Goal: Task Accomplishment & Management: Use online tool/utility

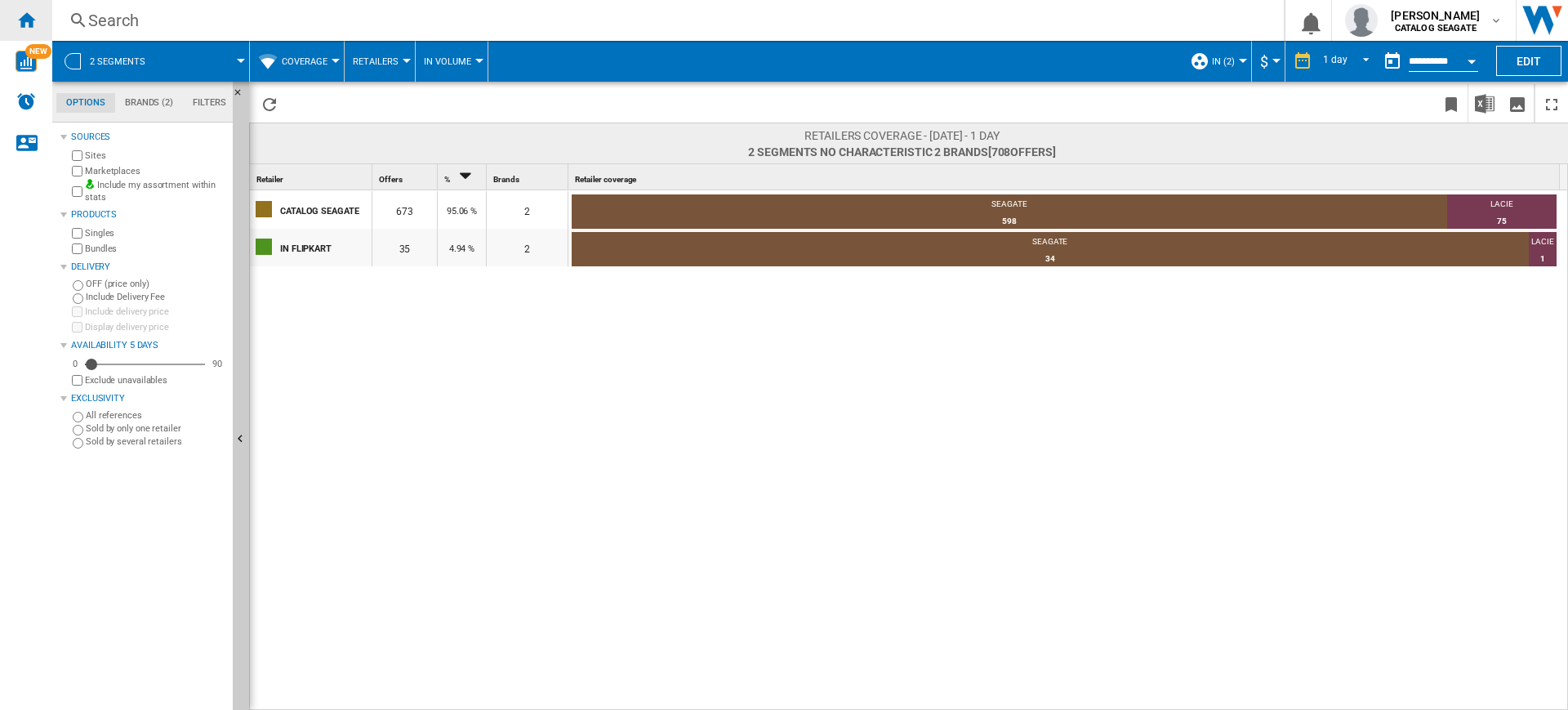
click at [25, 20] on ng-md-icon "Home" at bounding box center [26, 19] width 20 height 20
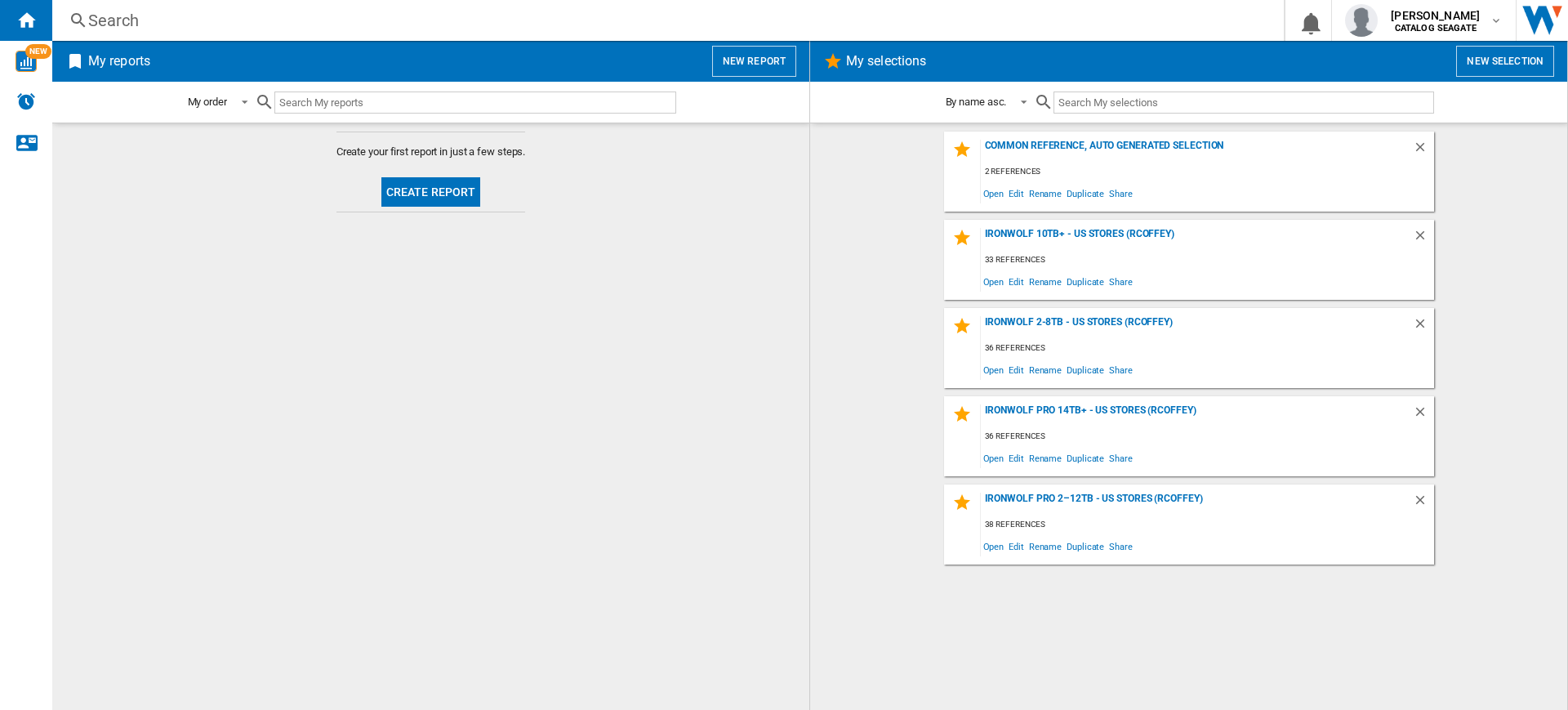
click at [748, 56] on button "New report" at bounding box center [754, 61] width 85 height 31
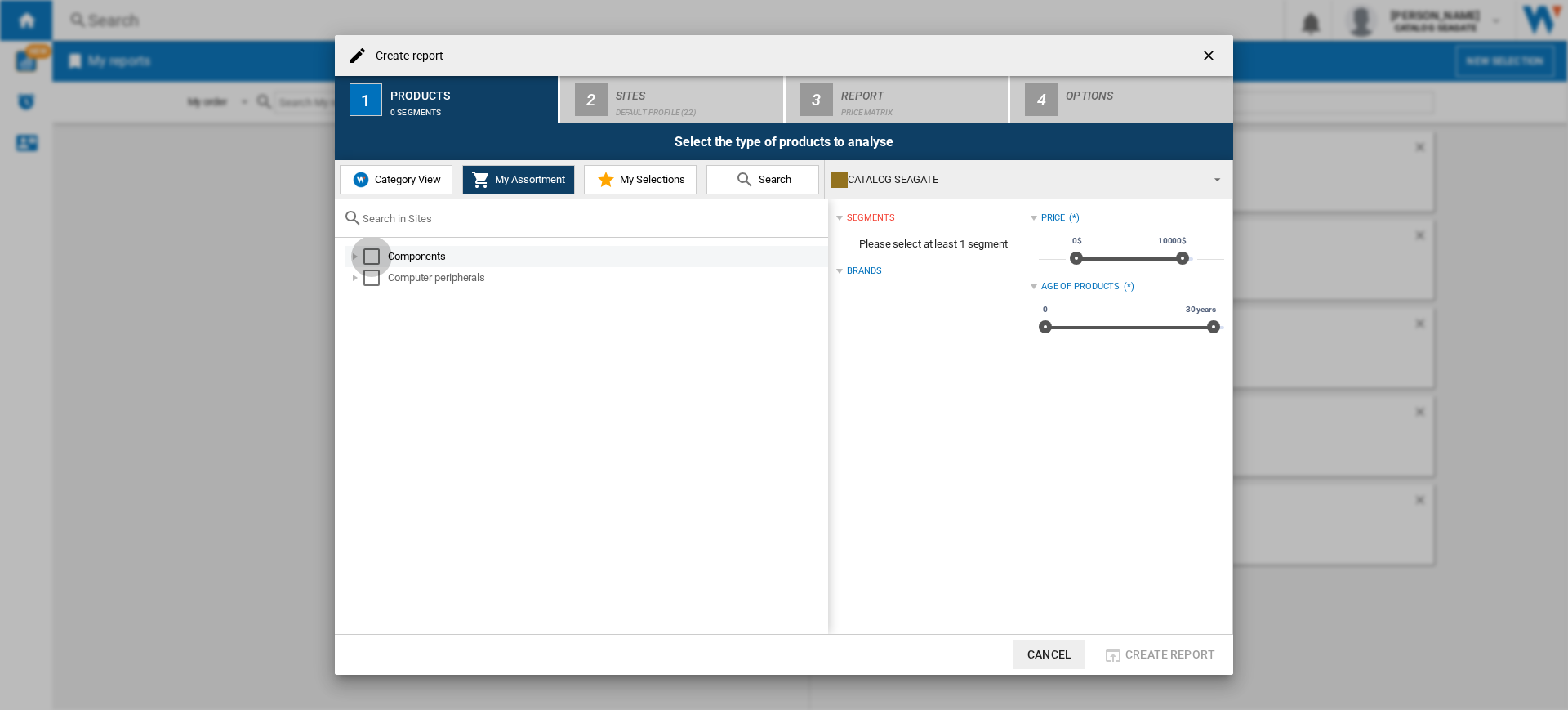
click at [378, 250] on div "Select" at bounding box center [371, 256] width 16 height 16
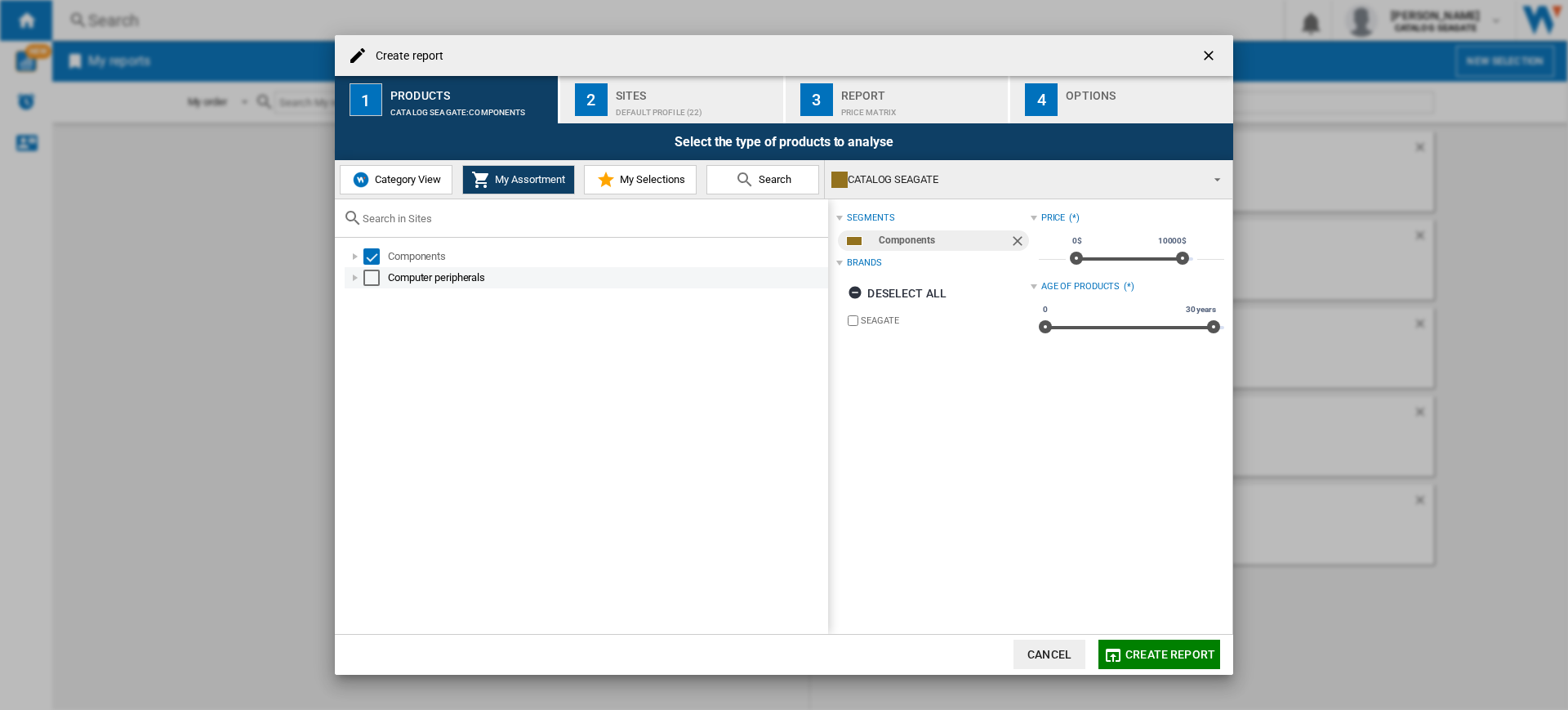
click at [377, 267] on div "Computer peripherals" at bounding box center [586, 278] width 483 height 22
click at [373, 273] on div "Select" at bounding box center [371, 277] width 16 height 16
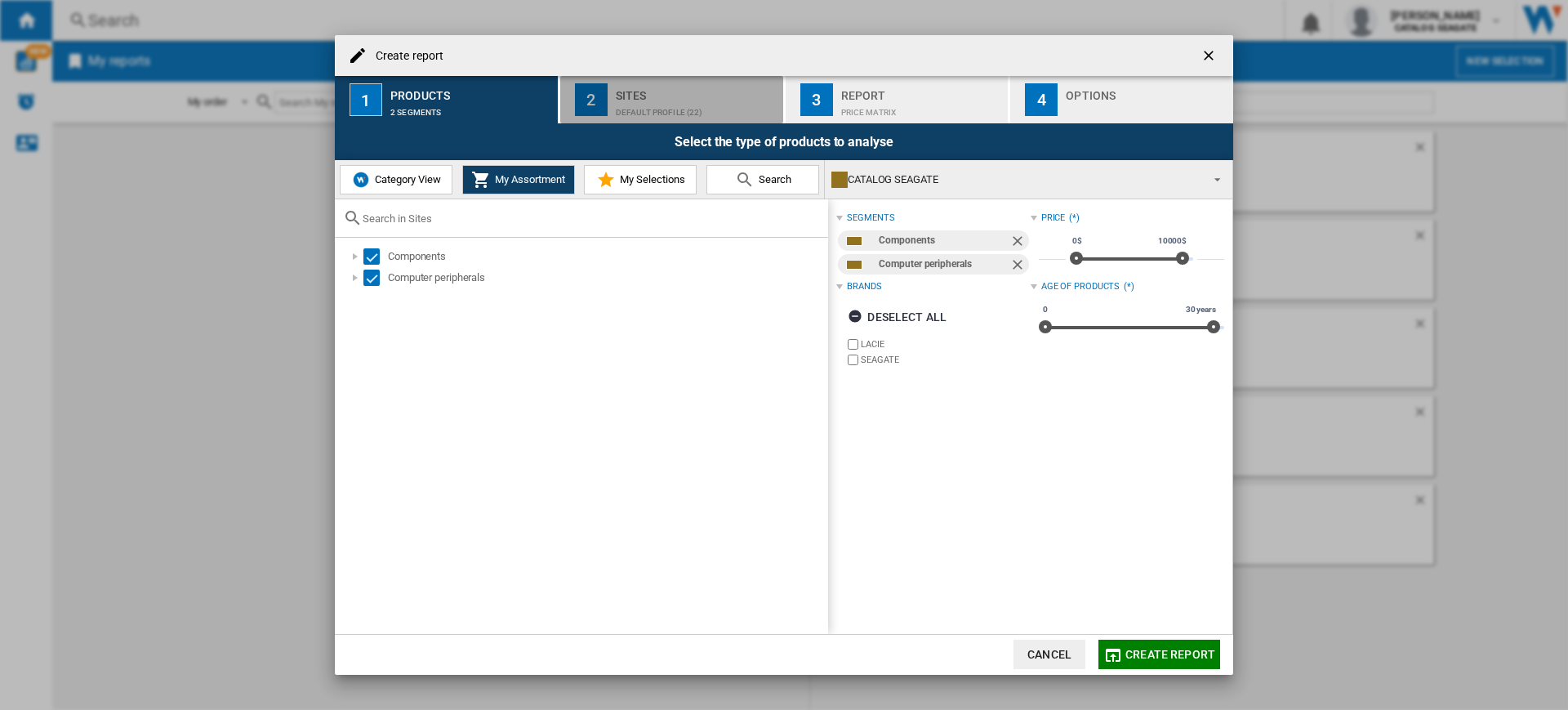
click at [706, 79] on button "2 Sites Default profile (22)" at bounding box center [672, 99] width 224 height 47
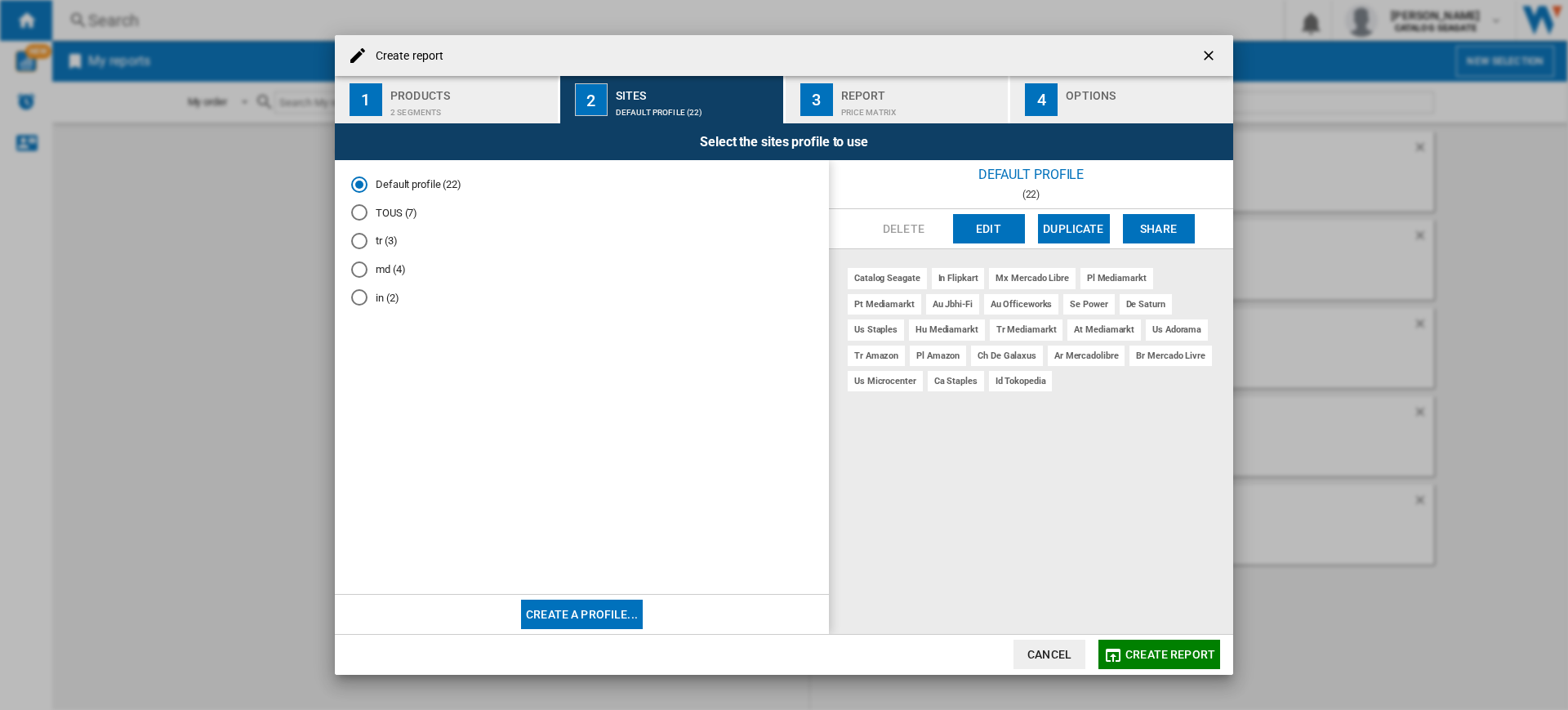
click at [379, 237] on md-radio-button "tr (3)" at bounding box center [581, 242] width 461 height 16
click at [994, 236] on button "Edit" at bounding box center [988, 229] width 72 height 29
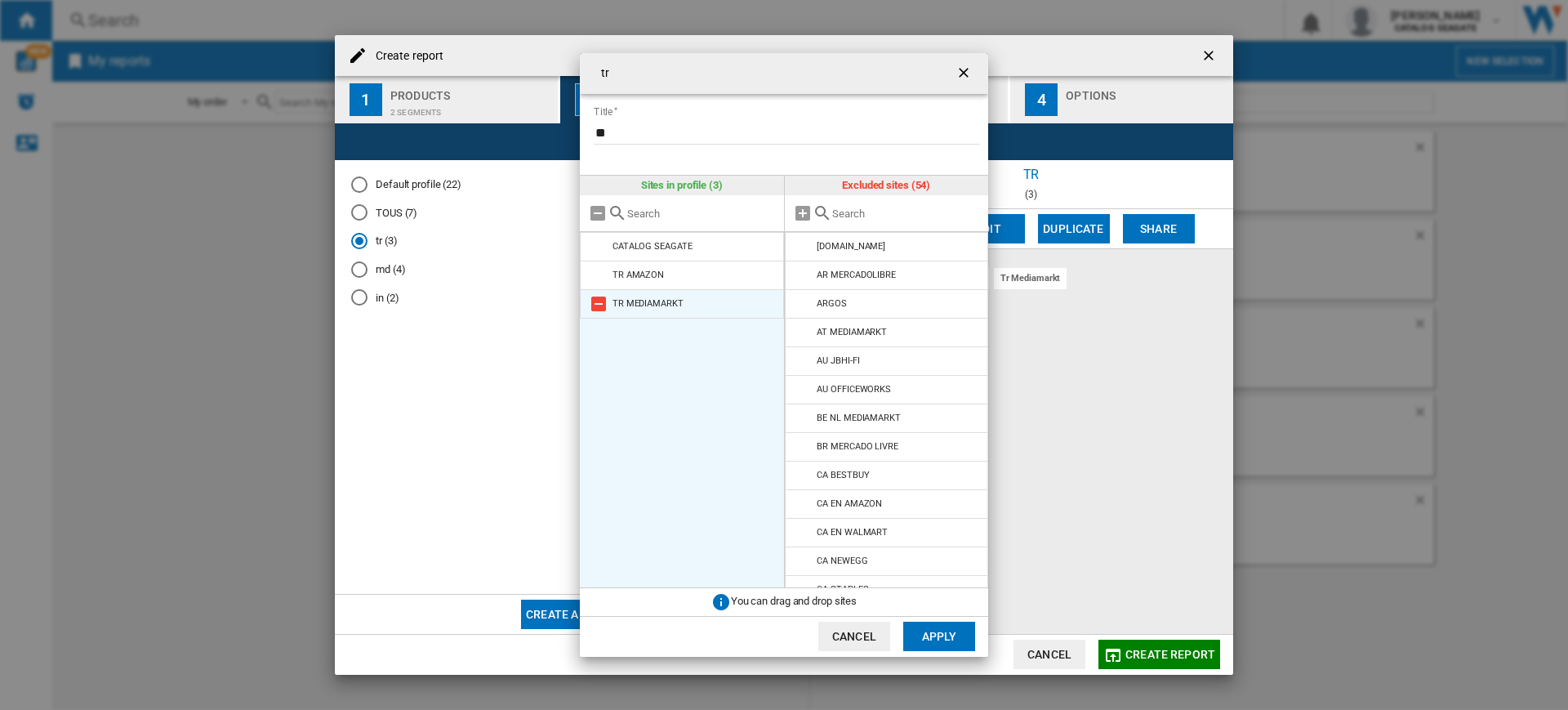
click at [599, 301] on md-icon "tr Title ..." at bounding box center [599, 304] width 20 height 20
click at [944, 632] on button "Apply" at bounding box center [938, 636] width 72 height 29
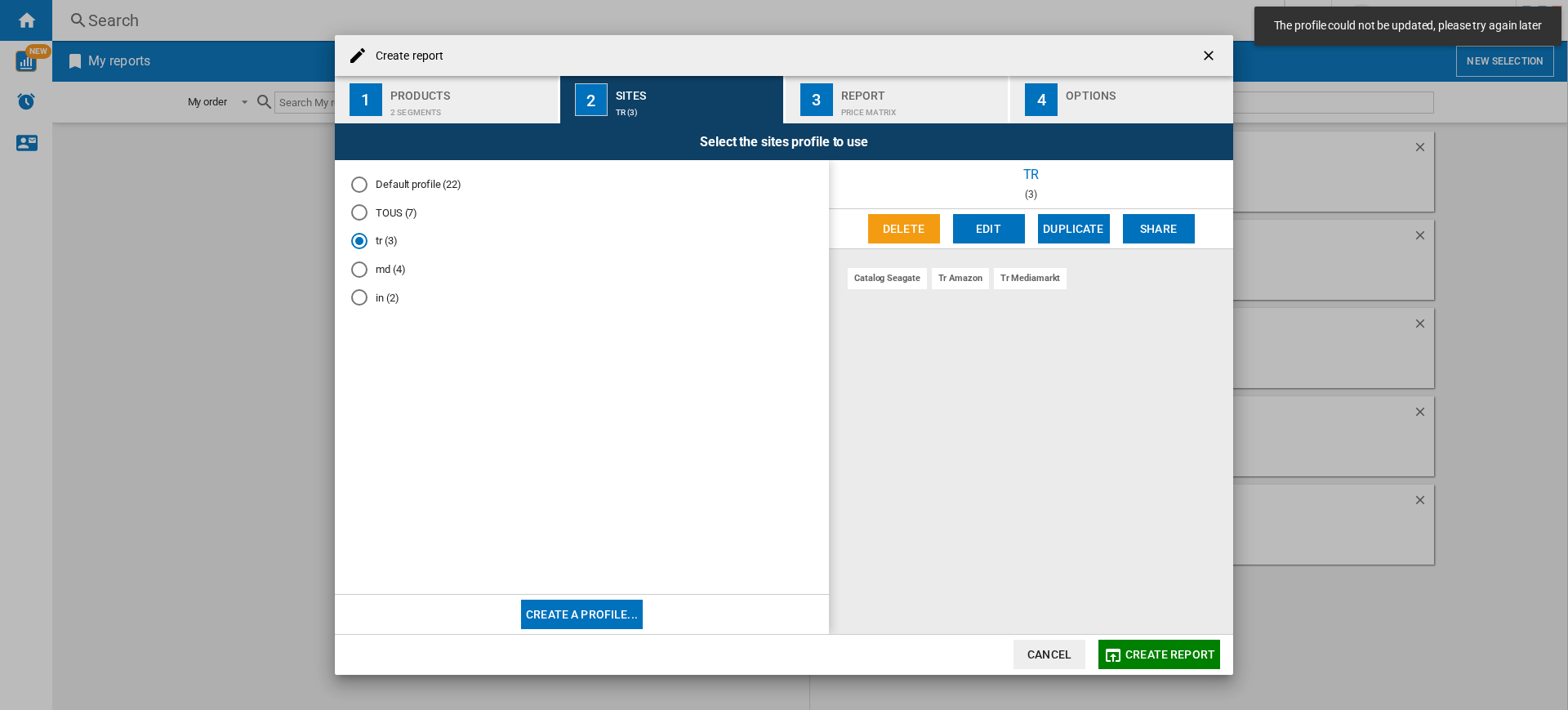
click at [979, 227] on button "Edit" at bounding box center [988, 229] width 72 height 29
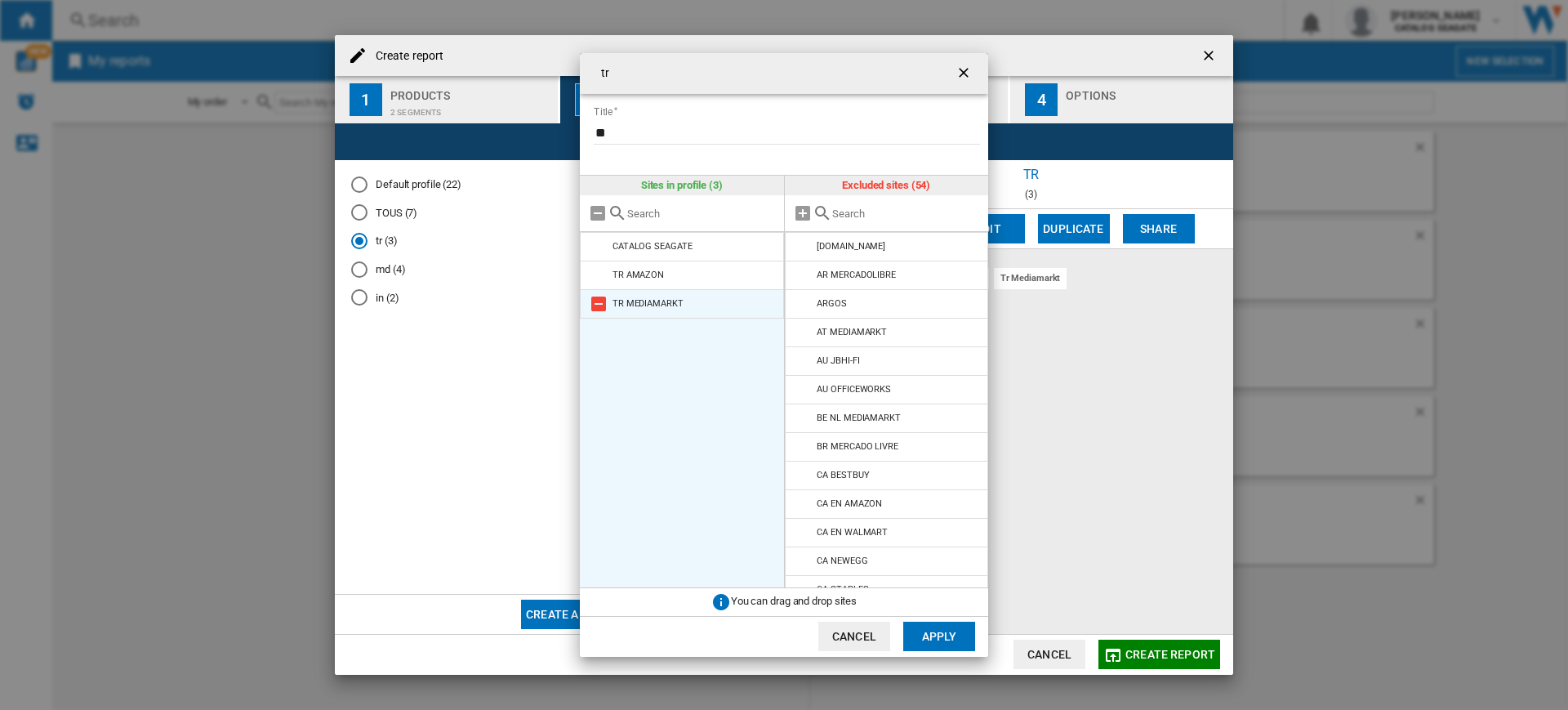
click at [602, 307] on md-icon "tr Title ..." at bounding box center [599, 304] width 20 height 20
click at [929, 631] on button "Apply" at bounding box center [938, 636] width 72 height 29
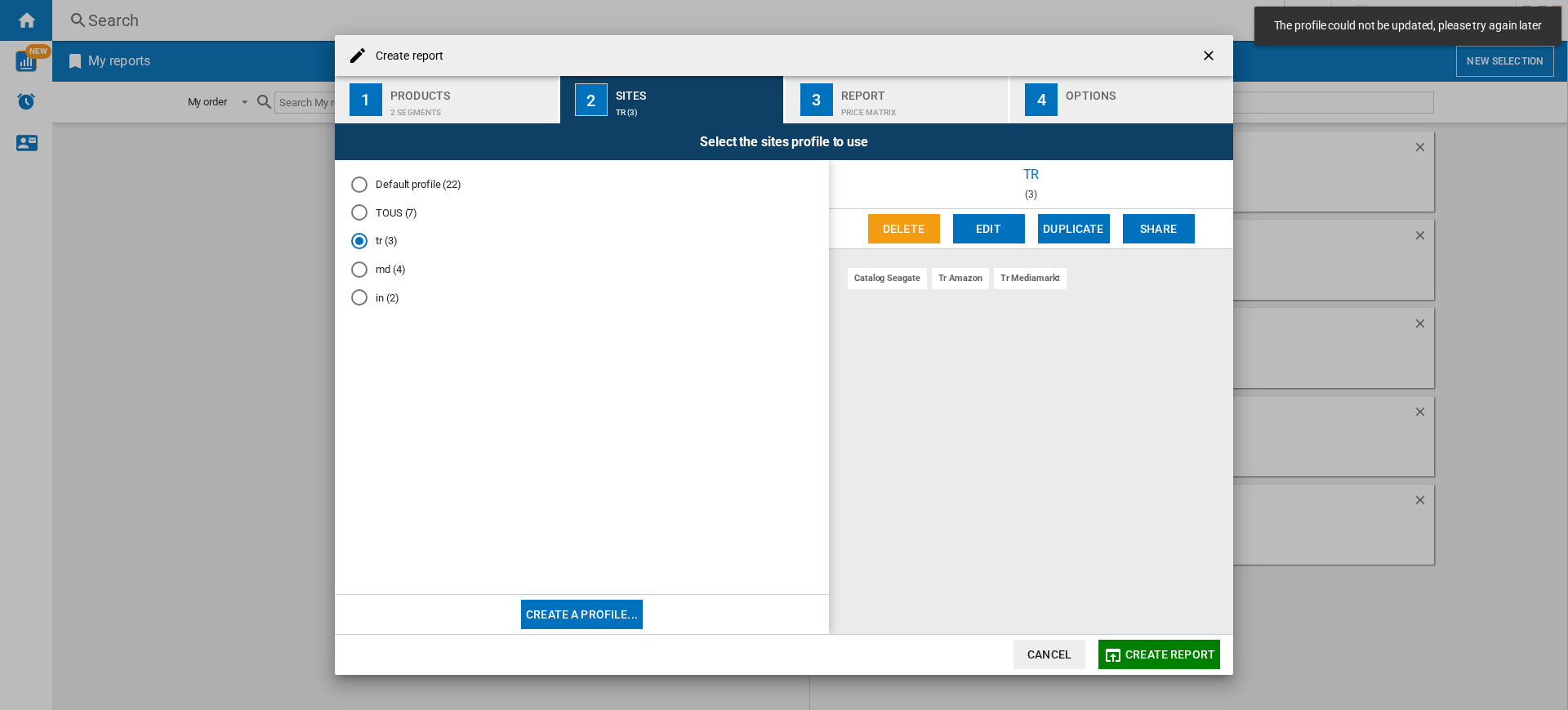
click at [1169, 669] on md-dialog-actions "Cancel Create report" at bounding box center [783, 654] width 898 height 41
click at [1170, 661] on button "Create report" at bounding box center [1158, 654] width 122 height 29
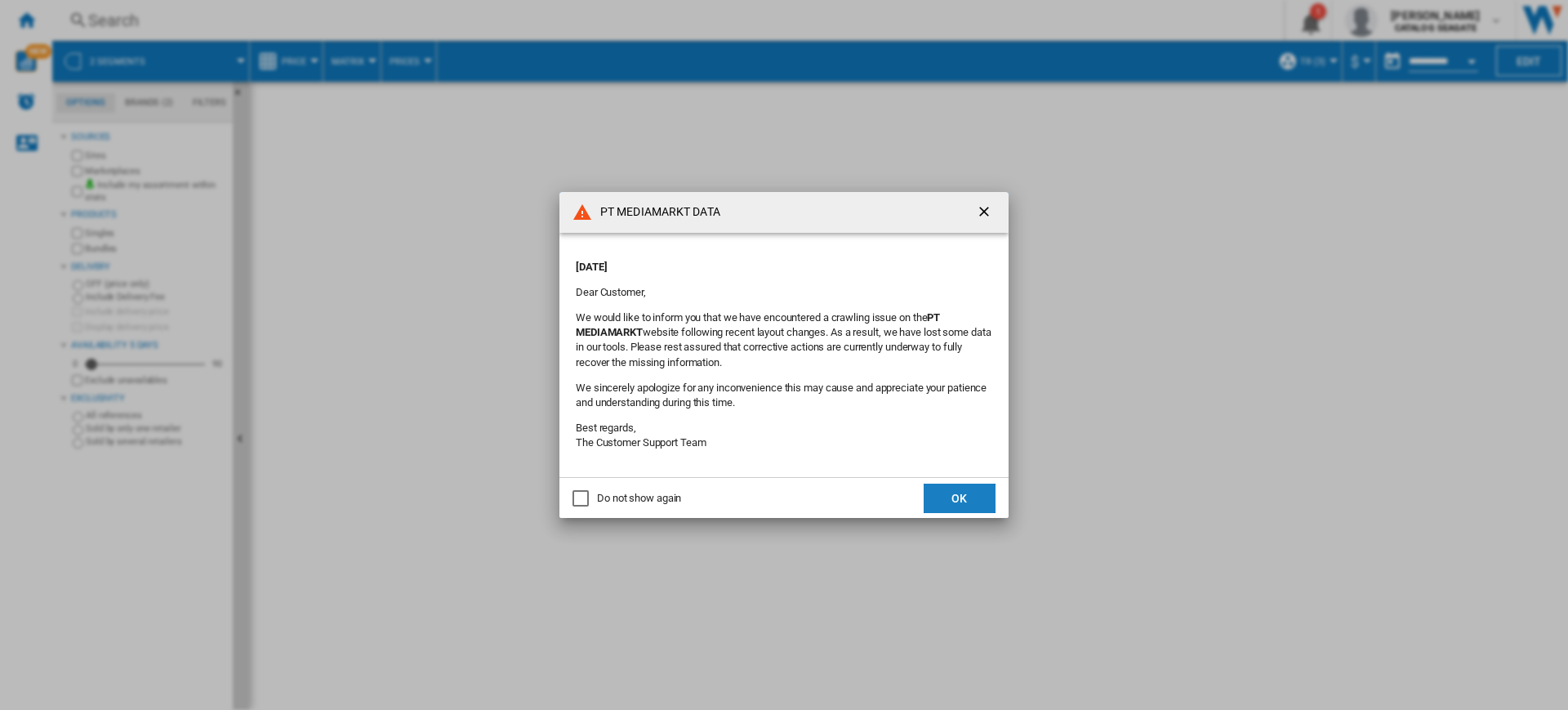
click at [984, 497] on button "OK" at bounding box center [959, 498] width 72 height 29
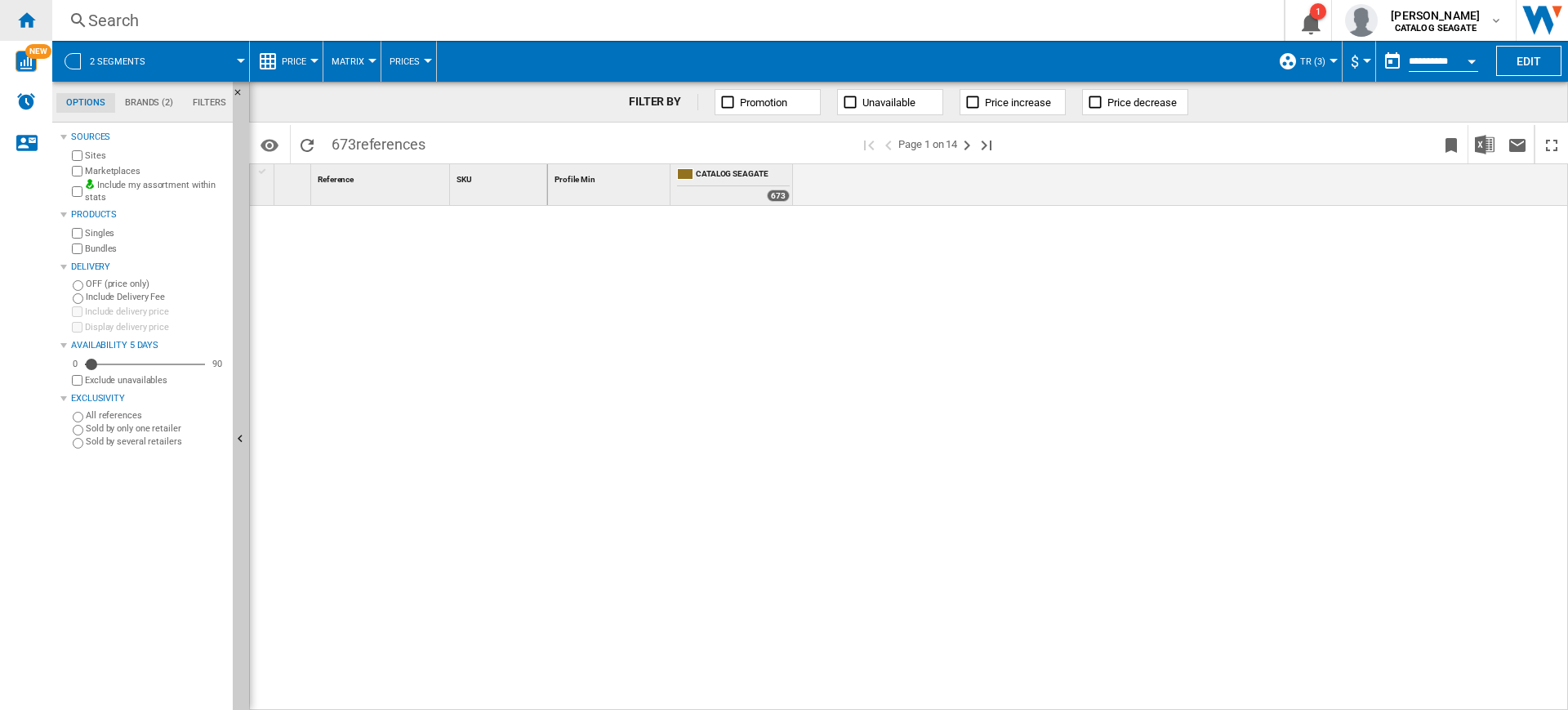
click at [18, 22] on ng-md-icon "Home" at bounding box center [26, 19] width 20 height 20
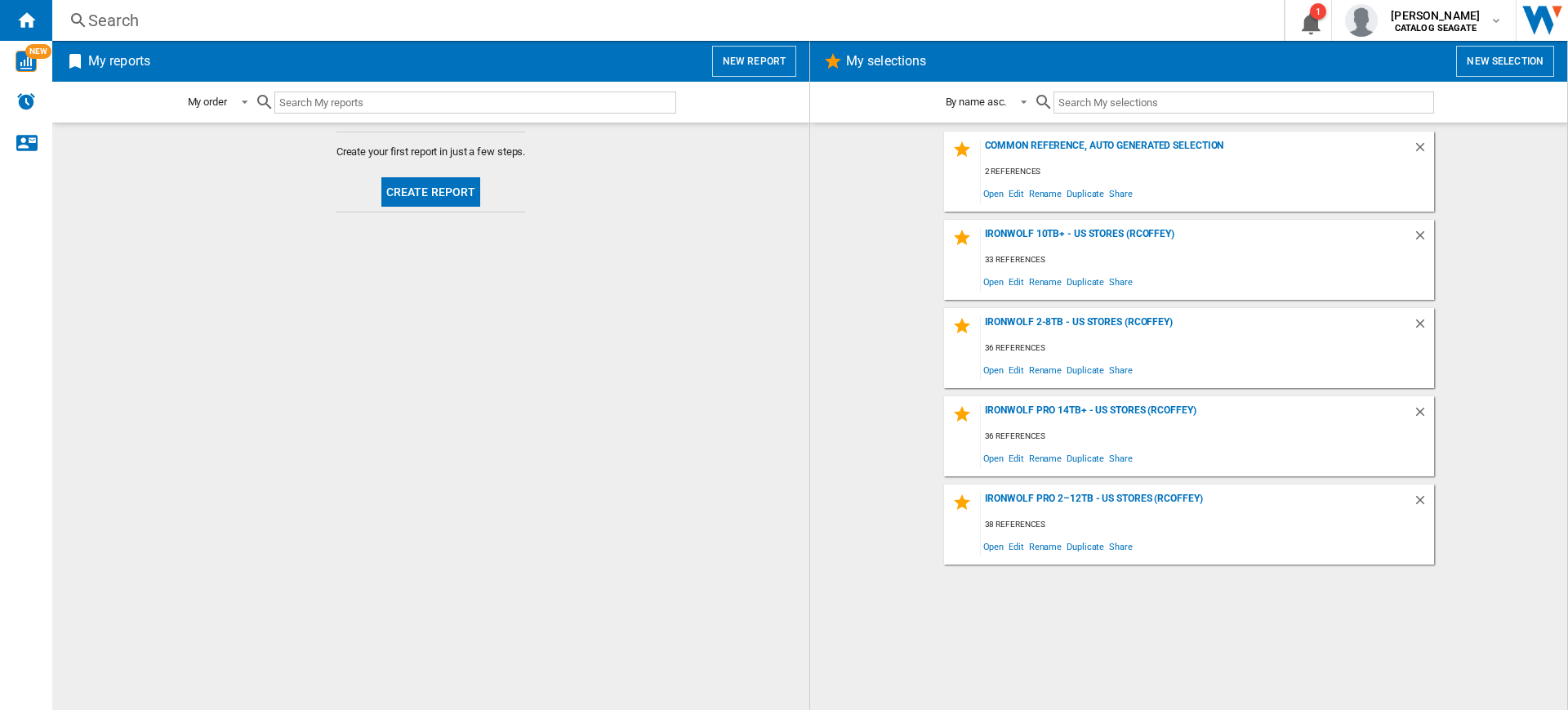
click at [759, 71] on button "New report" at bounding box center [754, 61] width 85 height 31
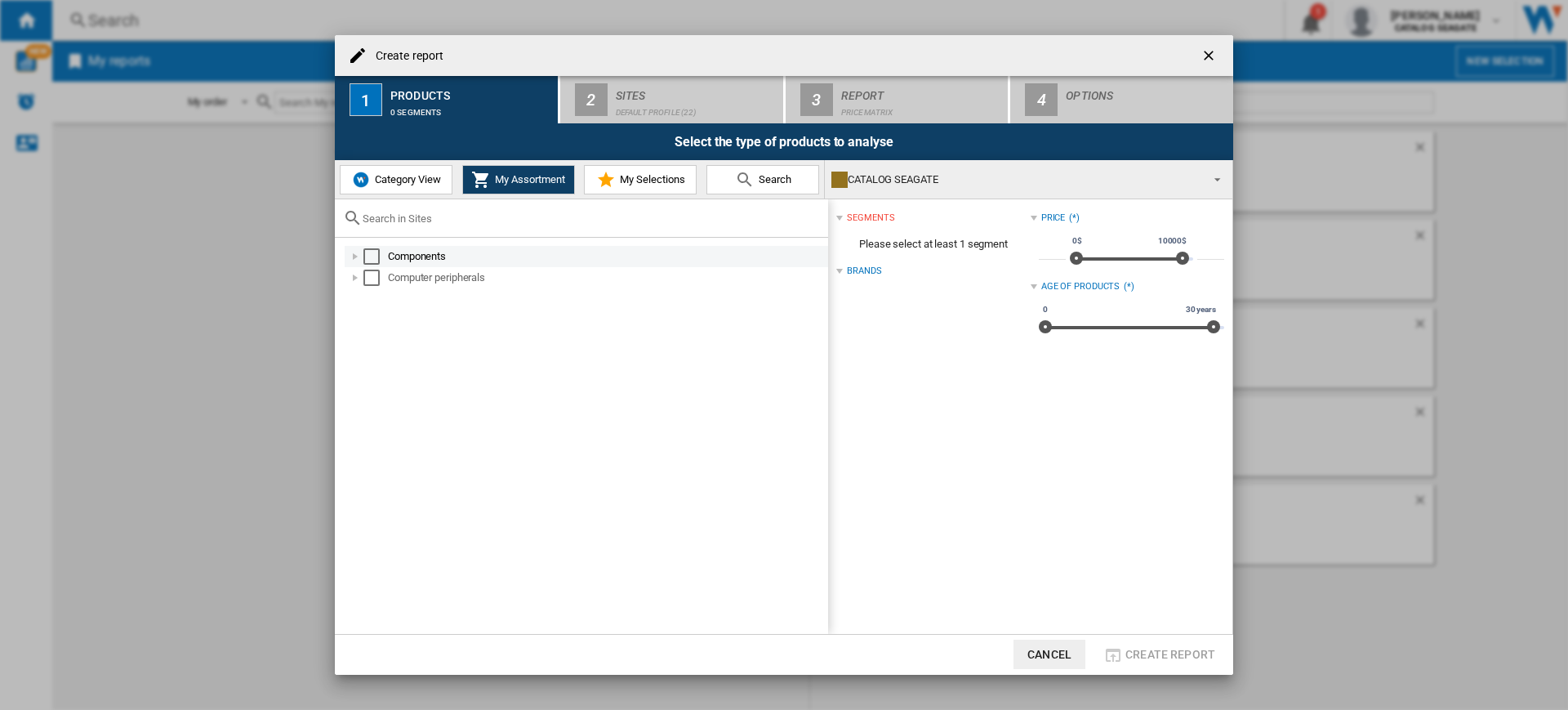
click at [374, 262] on div "Select" at bounding box center [371, 256] width 16 height 16
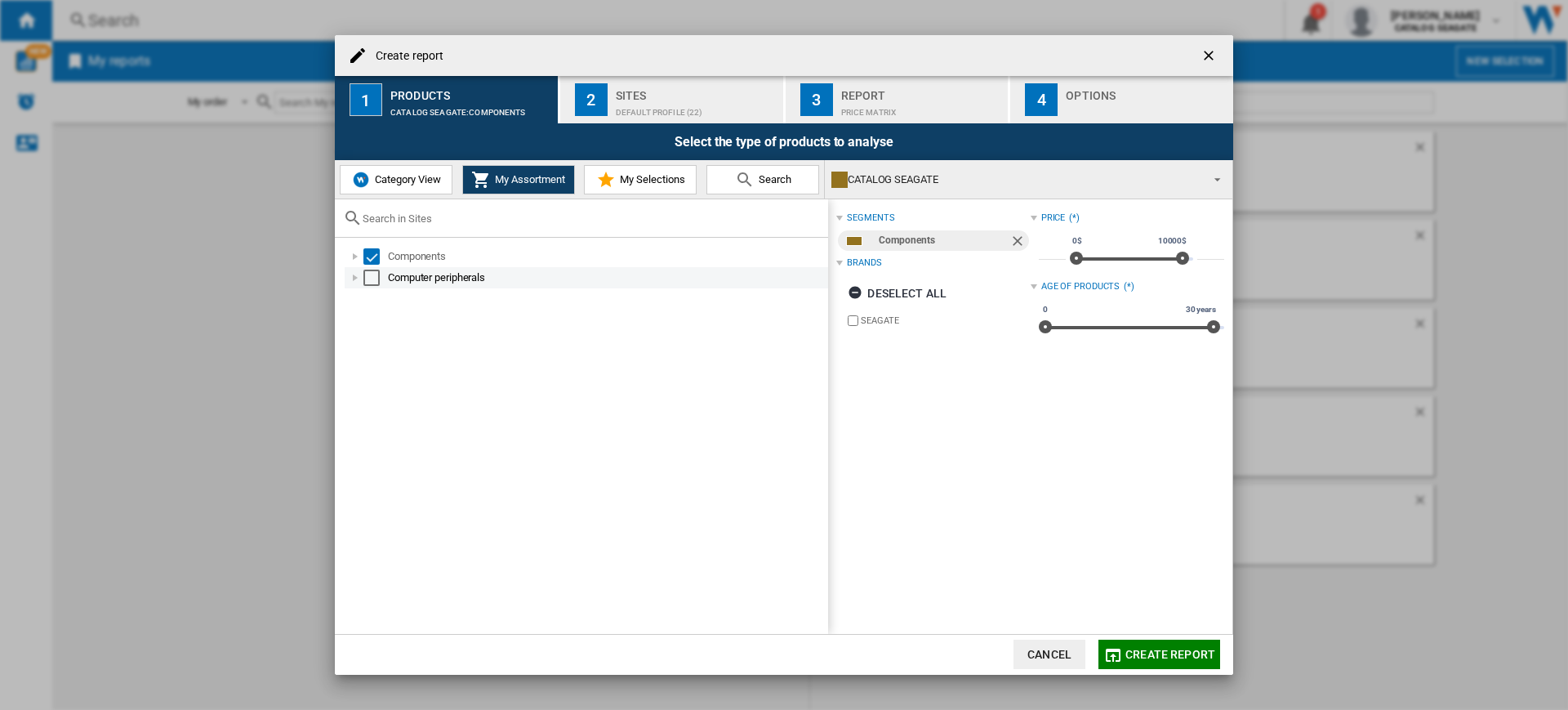
click at [372, 275] on div "Select" at bounding box center [371, 277] width 16 height 16
click at [668, 85] on div "Sites" at bounding box center [696, 91] width 160 height 17
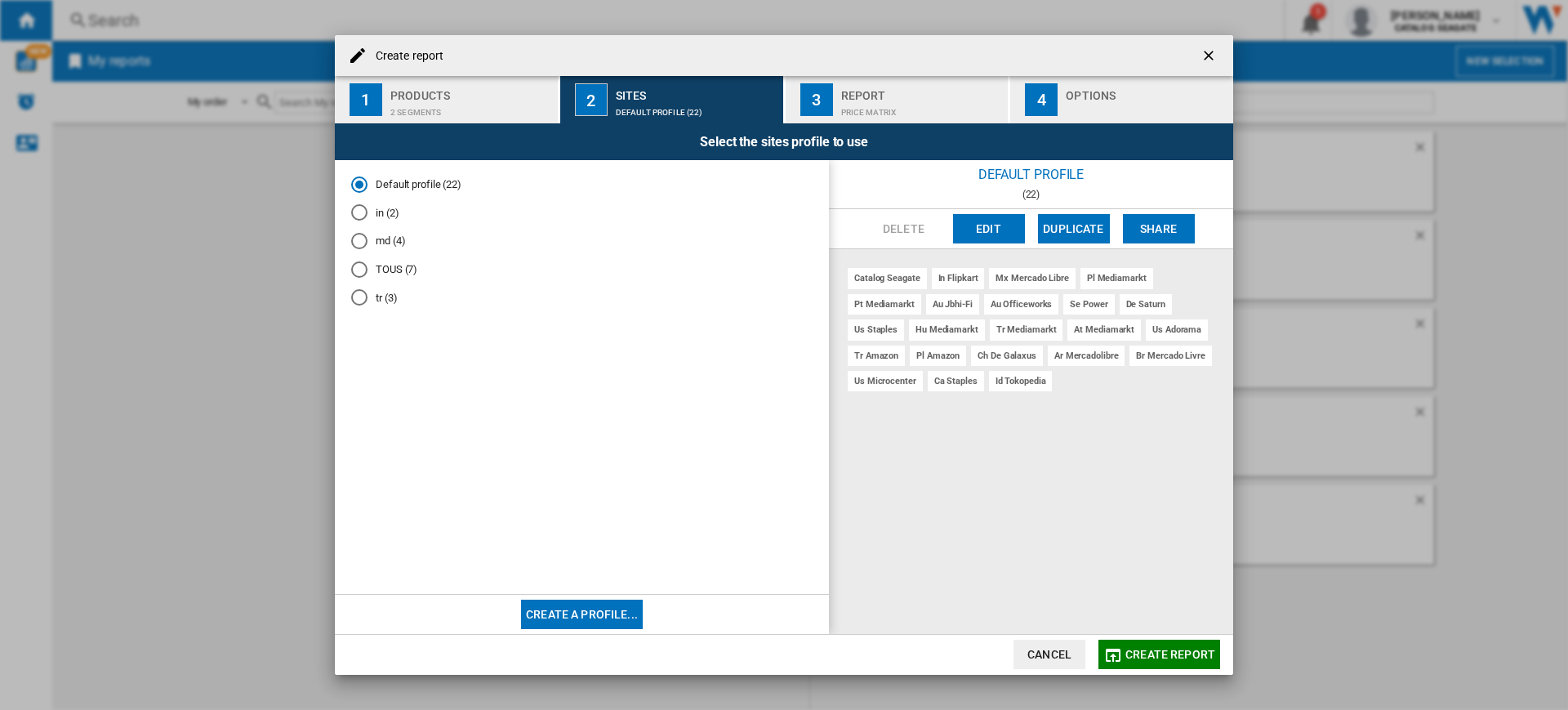
click at [376, 297] on md-radio-button "tr (3)" at bounding box center [581, 298] width 461 height 16
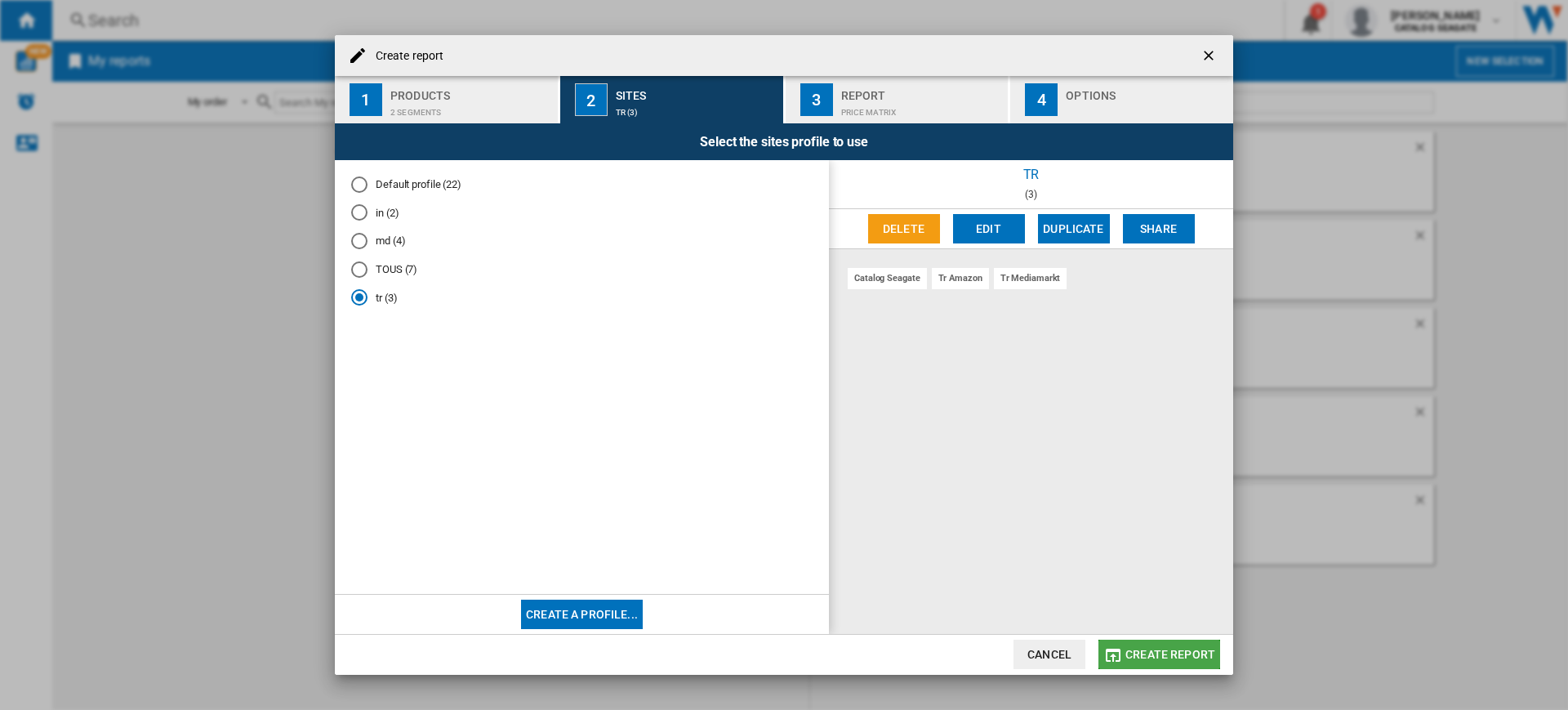
click at [1170, 653] on span "Create report" at bounding box center [1170, 654] width 90 height 13
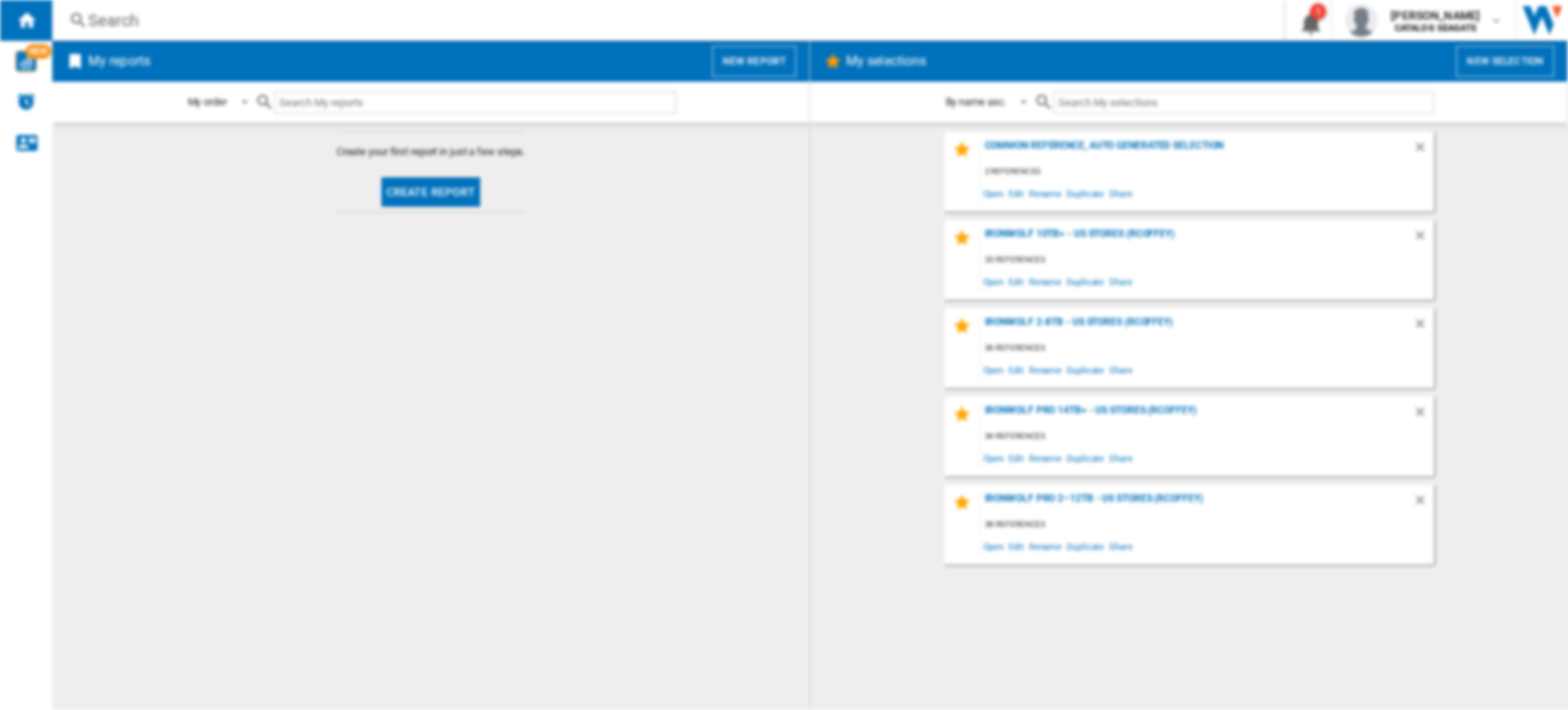
click at [1160, 650] on div "Common reference, auto generated selection 2 references Open Edit Rename Duplic…" at bounding box center [1189, 416] width 724 height 570
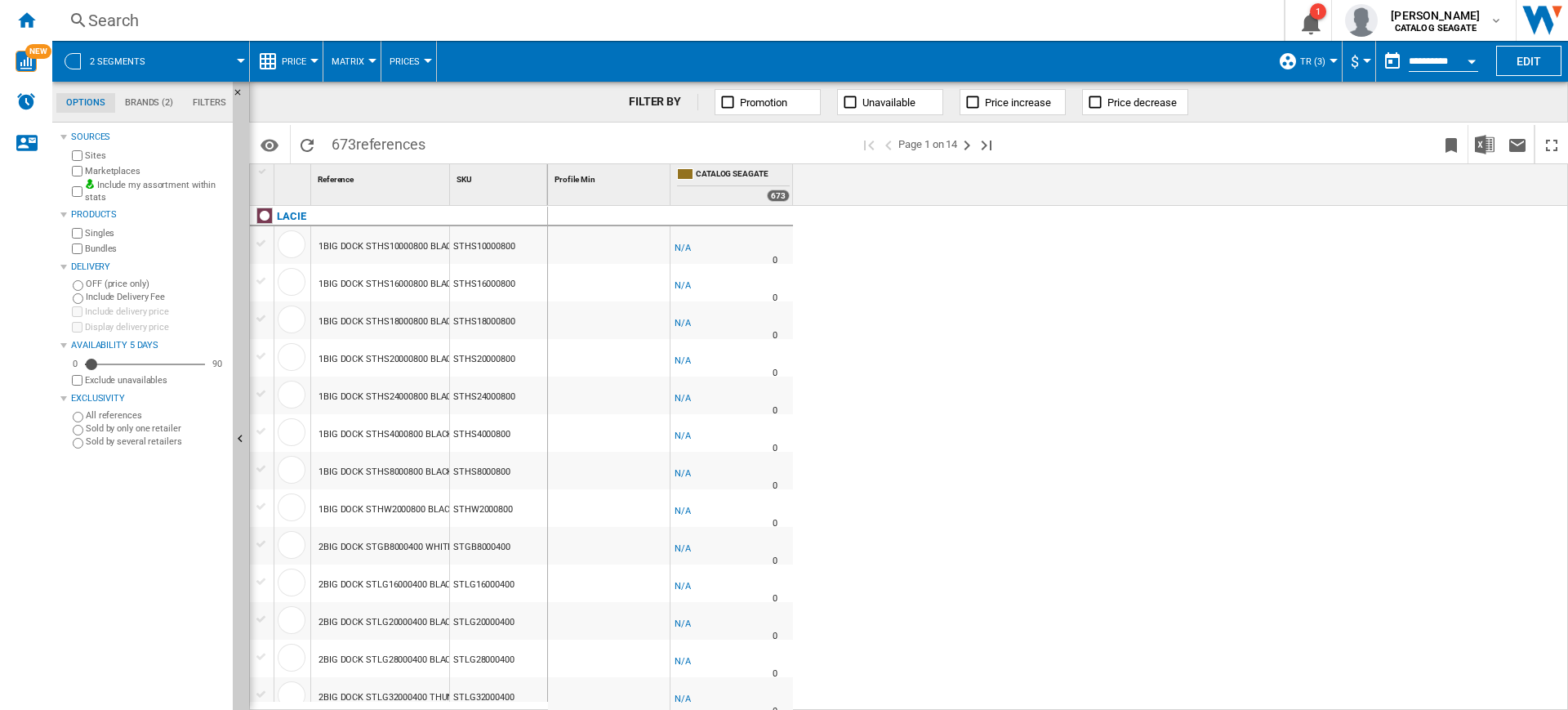
click at [306, 68] on button "Price" at bounding box center [298, 60] width 33 height 41
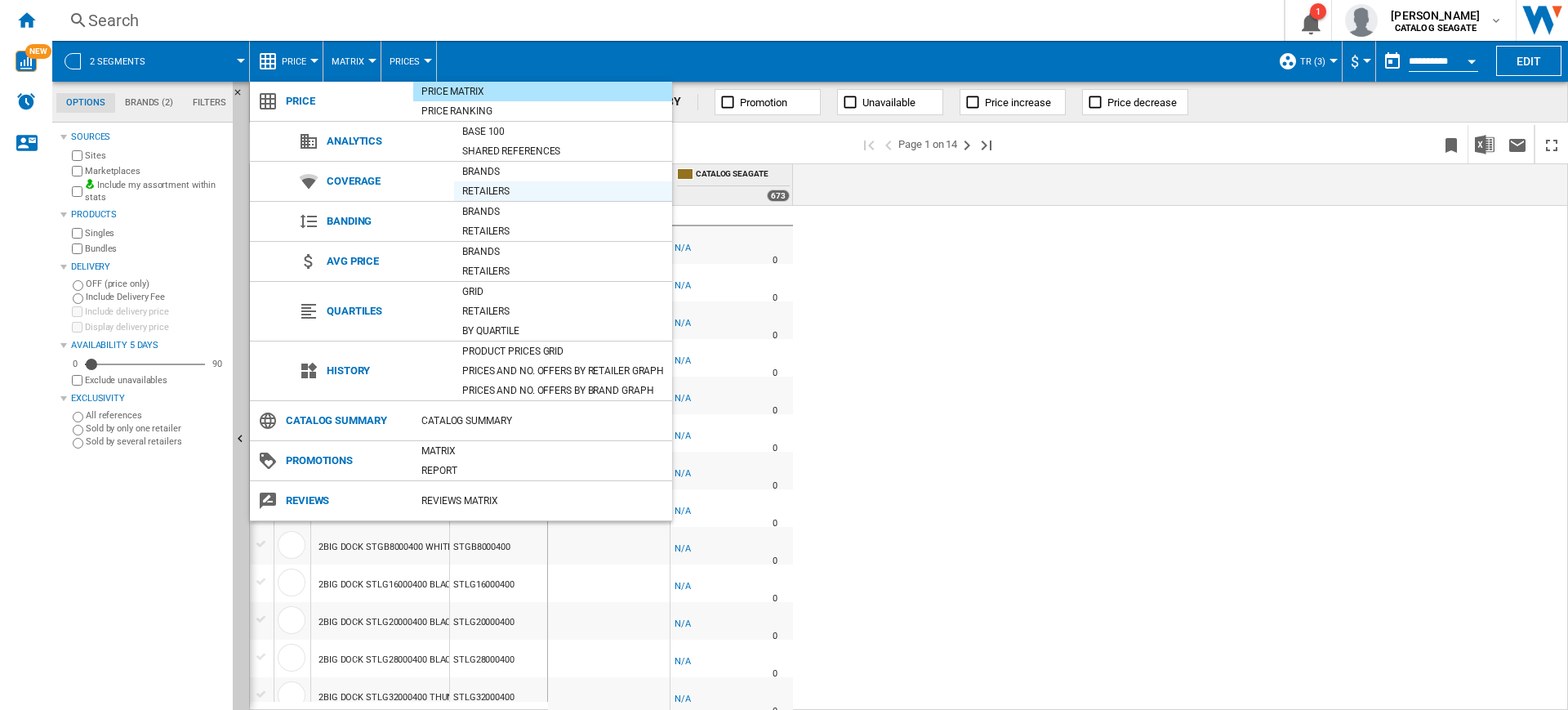
click at [543, 183] on div "Retailers" at bounding box center [562, 191] width 218 height 16
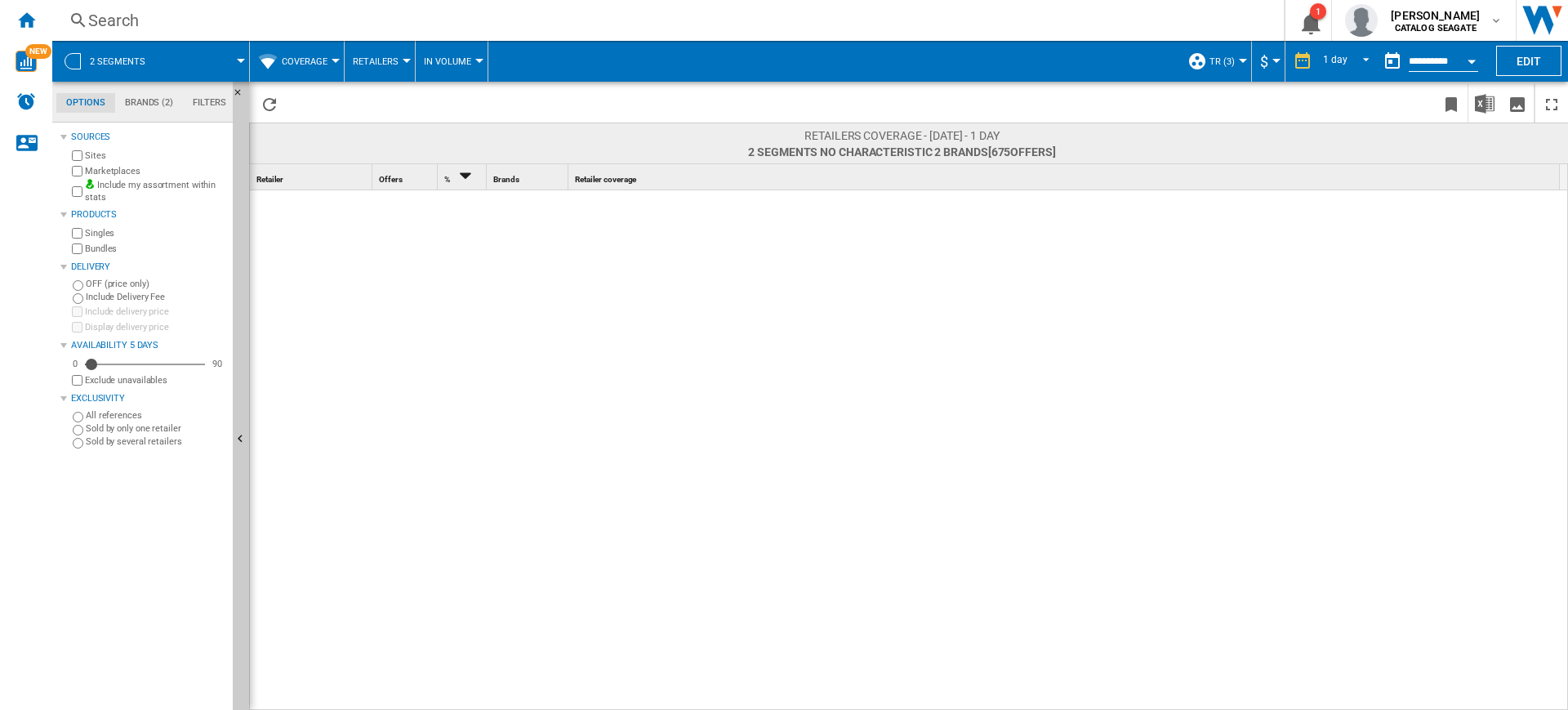
click at [1222, 63] on span "tr (3)" at bounding box center [1221, 61] width 25 height 10
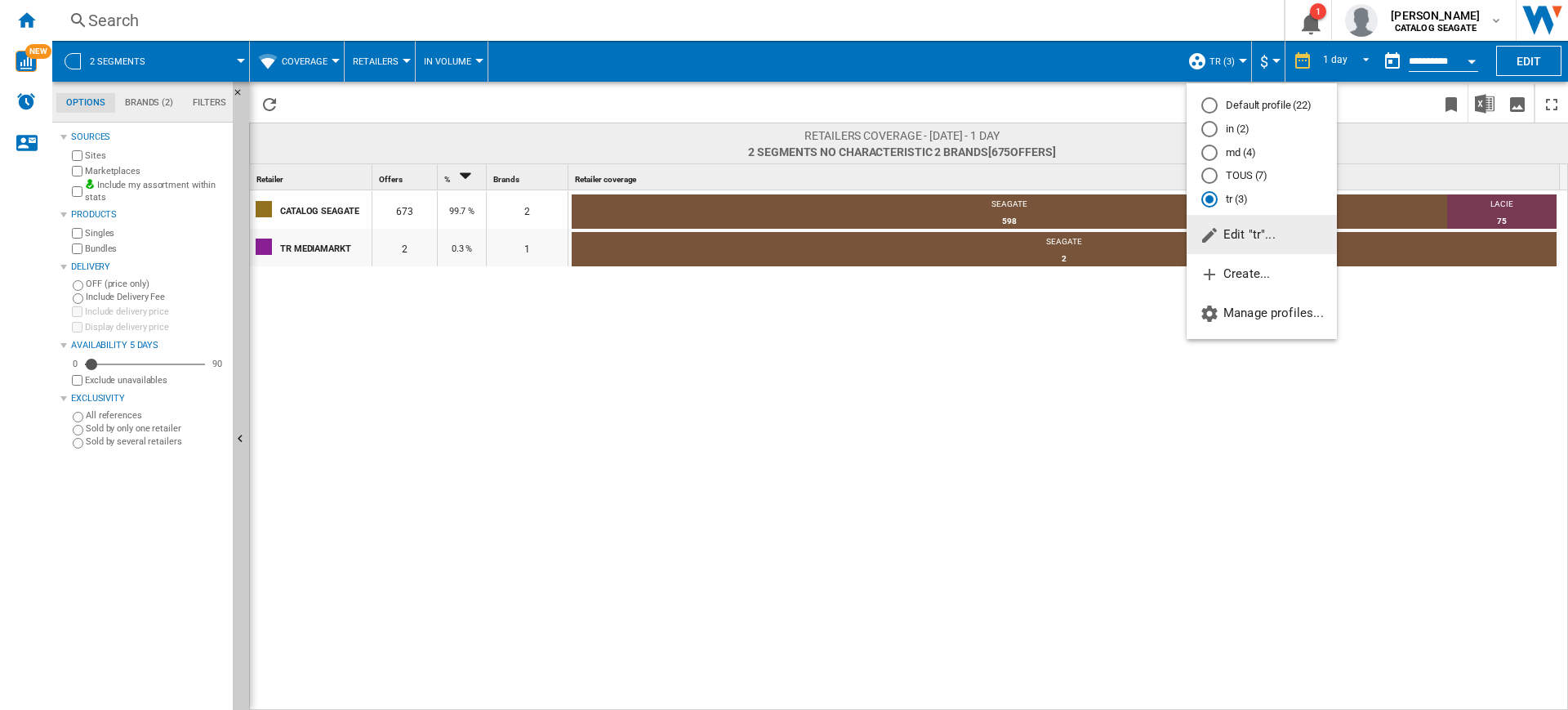
click at [1253, 231] on span "Edit "tr"..." at bounding box center [1238, 234] width 76 height 15
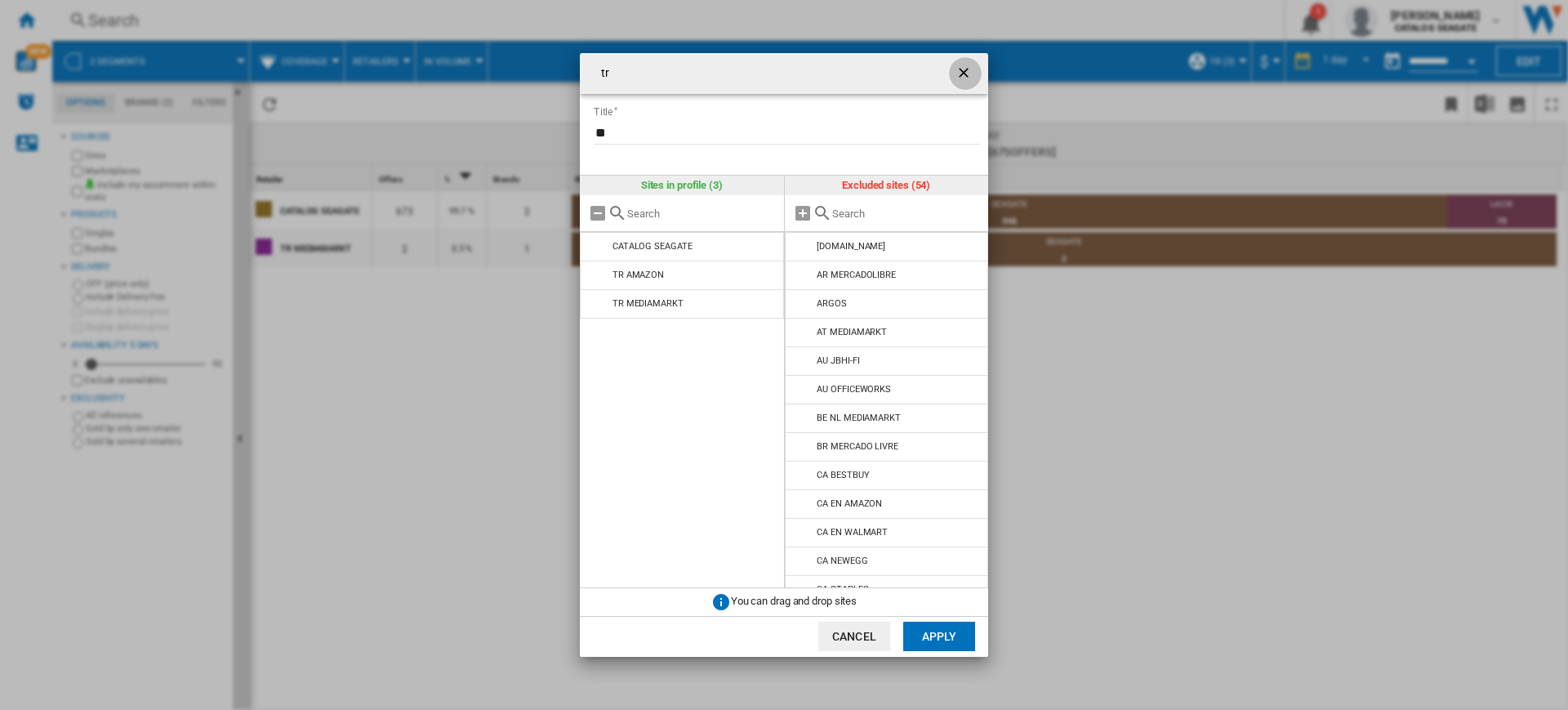
click at [952, 85] on button "button" at bounding box center [965, 73] width 33 height 33
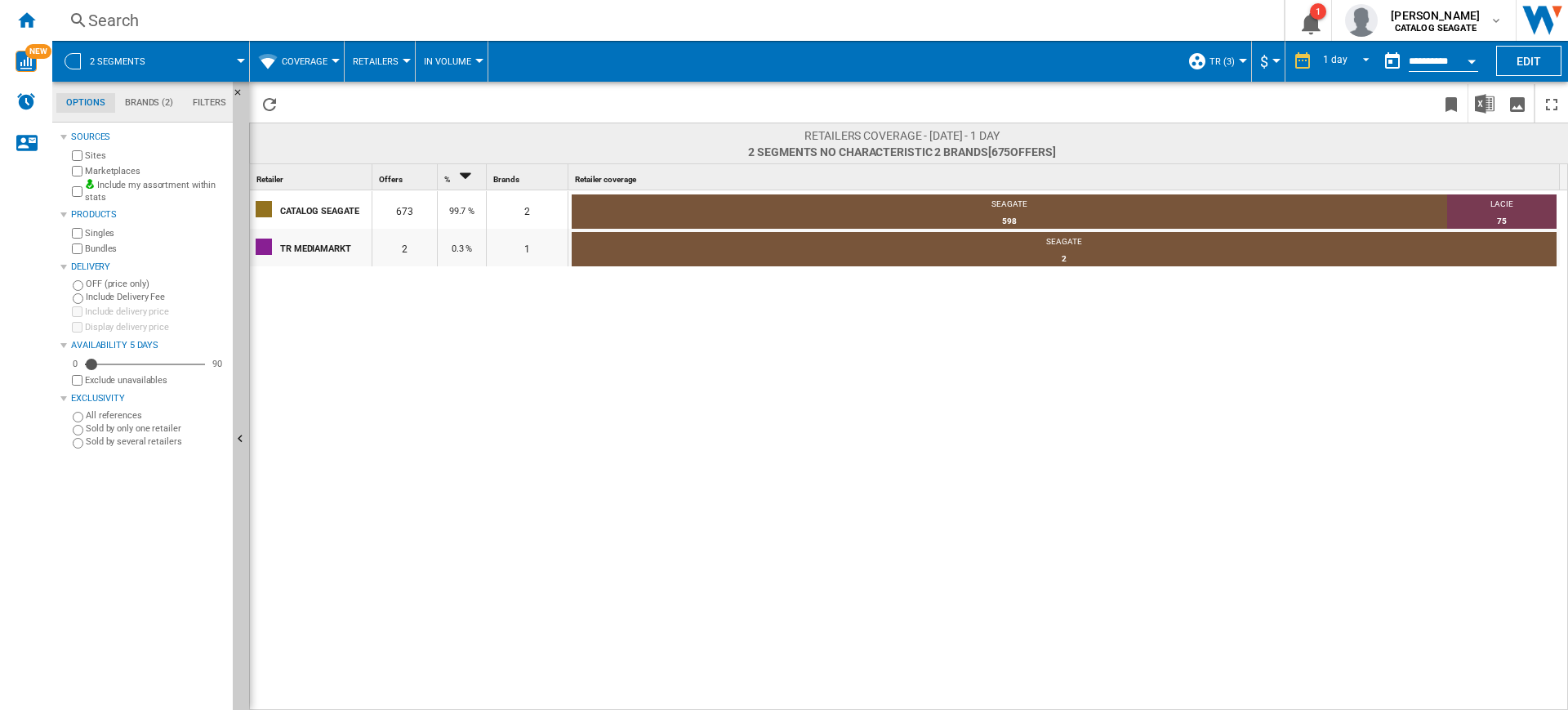
click at [1435, 57] on input "**********" at bounding box center [1443, 63] width 69 height 15
click at [1473, 60] on div "Open calendar" at bounding box center [1471, 61] width 8 height 4
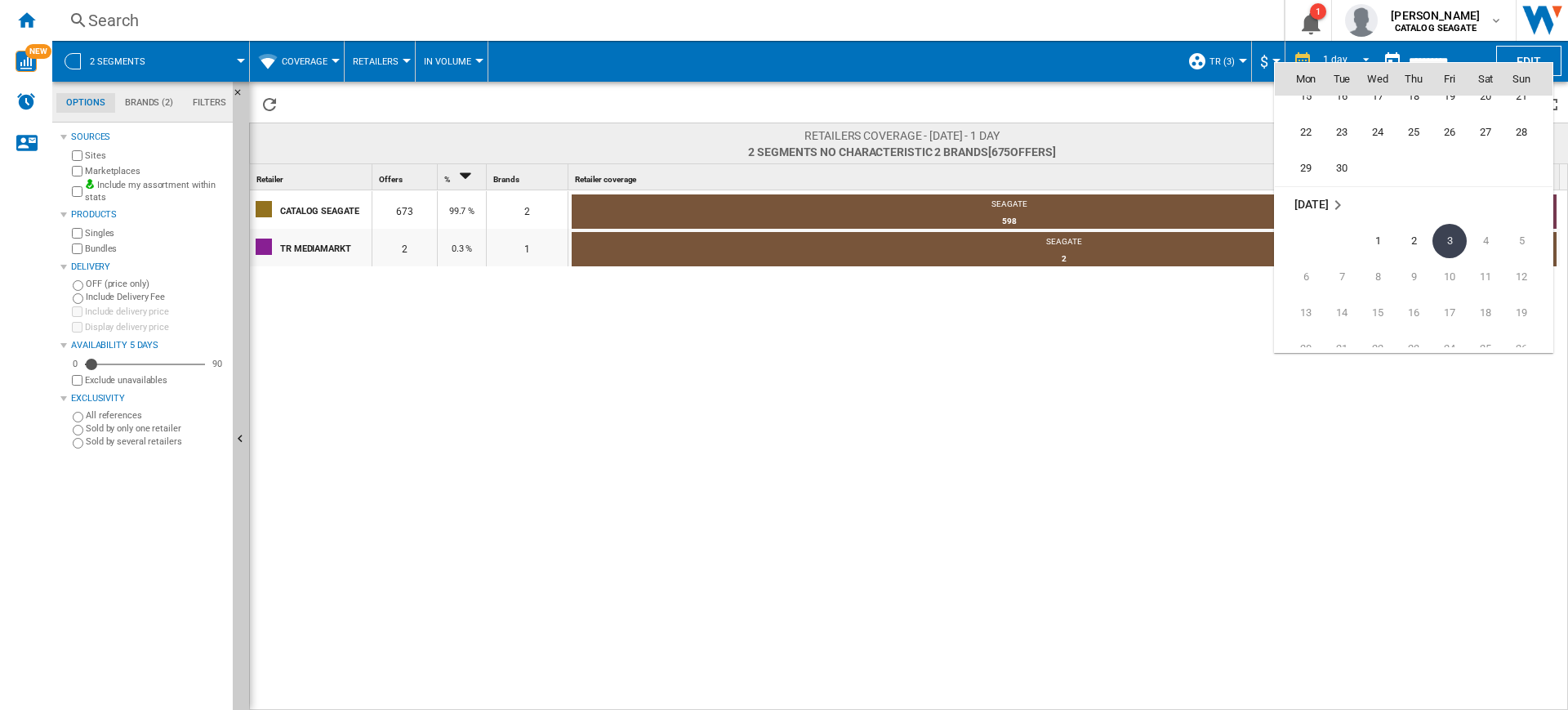
scroll to position [7568, 0]
click at [1308, 298] on span "29" at bounding box center [1306, 299] width 33 height 33
type input "**********"
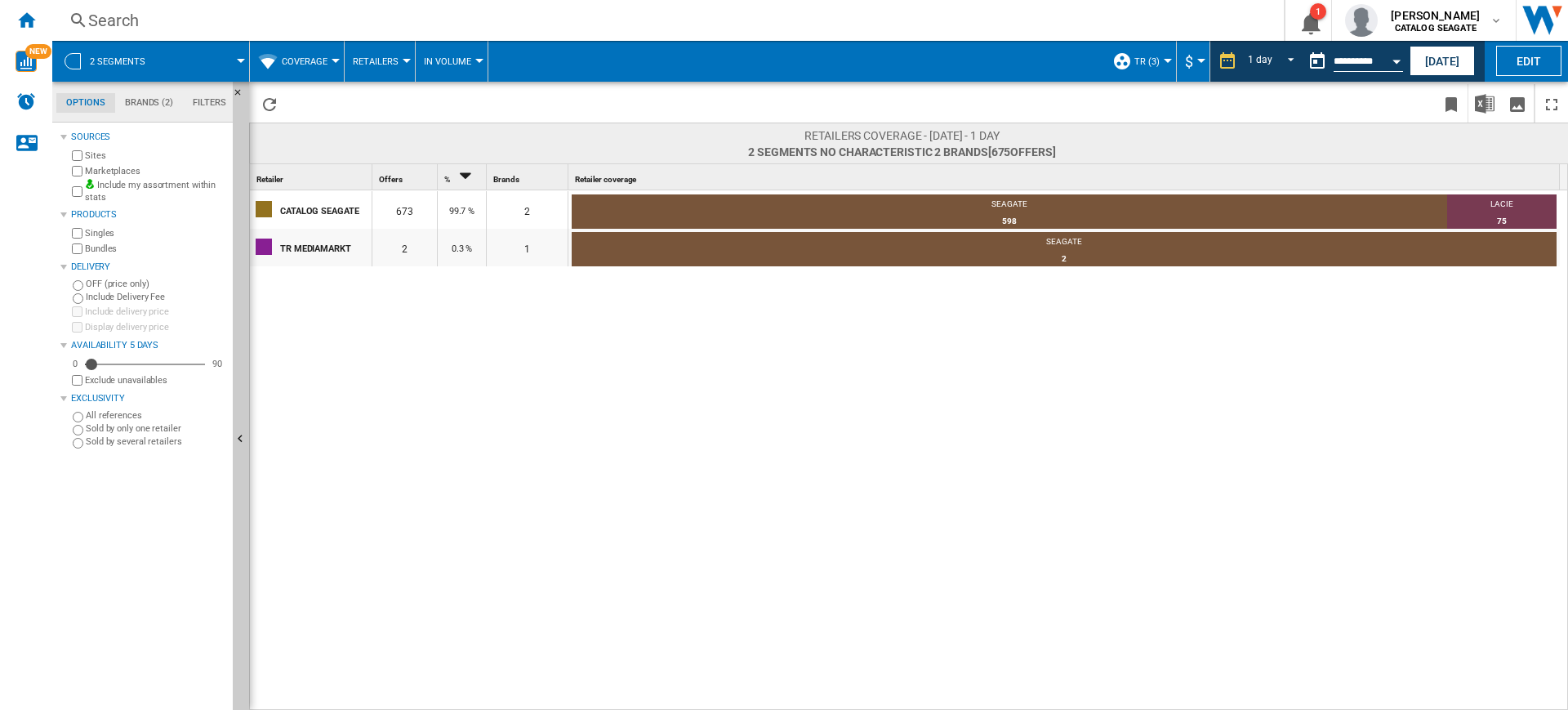
click at [448, 343] on div "CATALOG SEAGATE 673 99.7 % 2 SEAGATE 598 88.86% LACIE 75 11.14% TR MEDIAMARKT 2…" at bounding box center [909, 451] width 1319 height 521
click at [15, 25] on div "Home" at bounding box center [26, 20] width 53 height 41
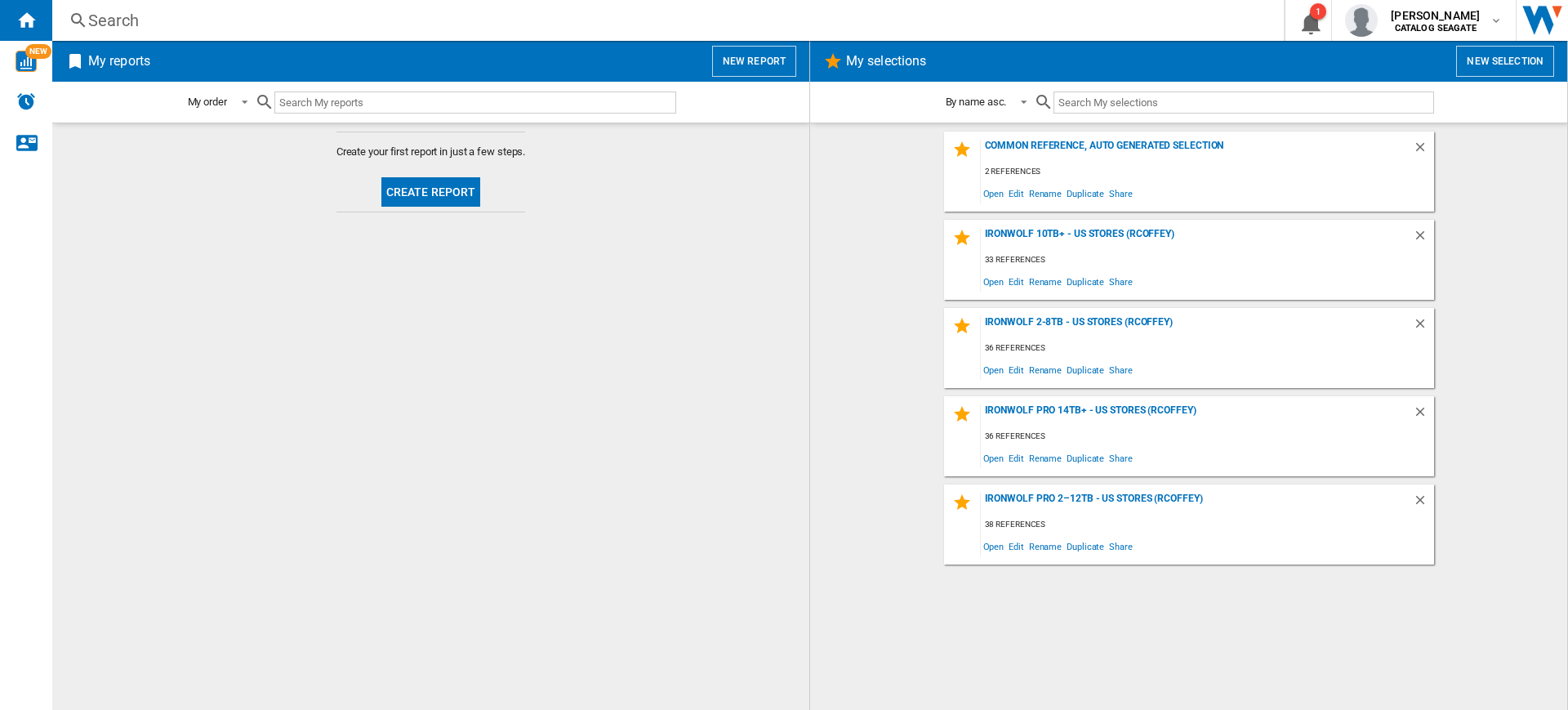
click at [777, 61] on button "New report" at bounding box center [754, 61] width 85 height 31
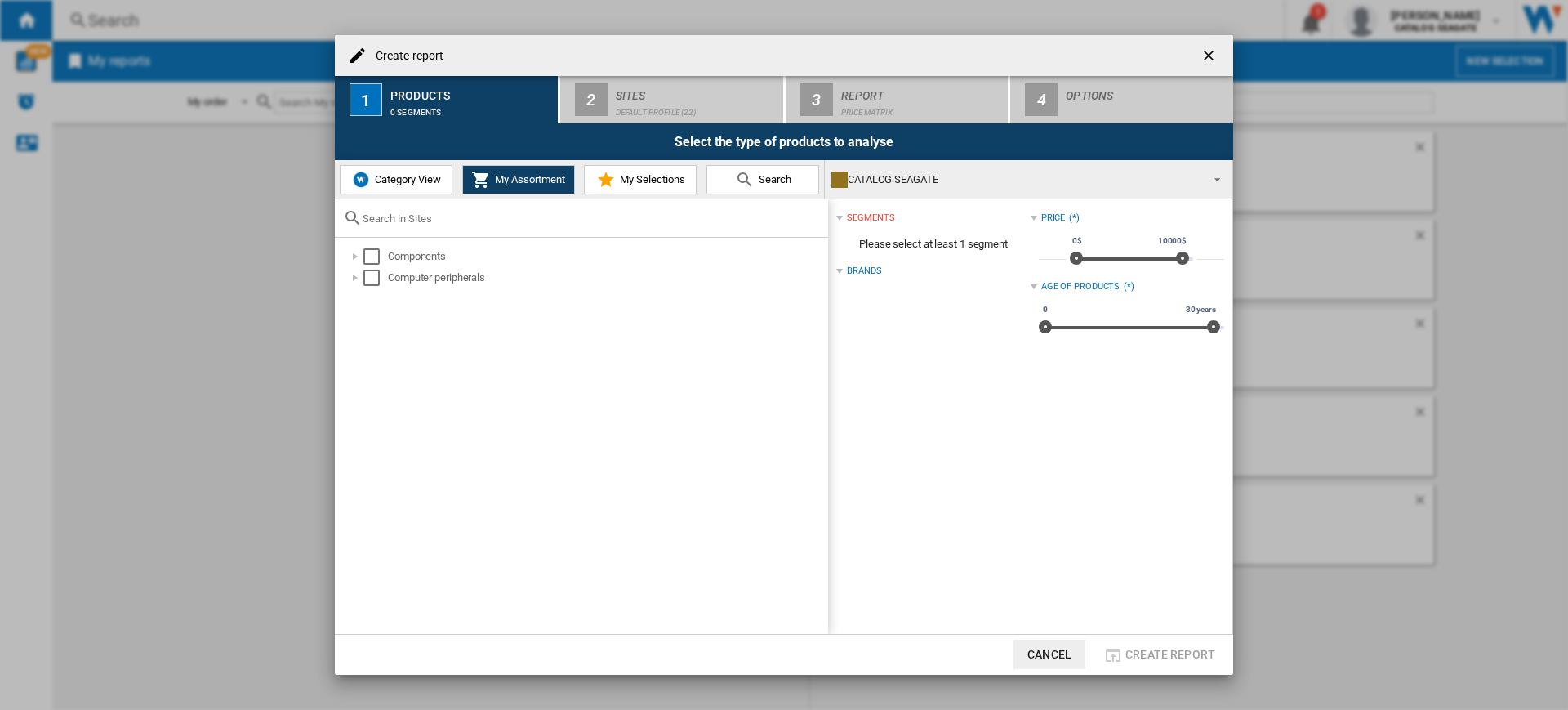
click at [395, 184] on span "Category View" at bounding box center [405, 179] width 70 height 12
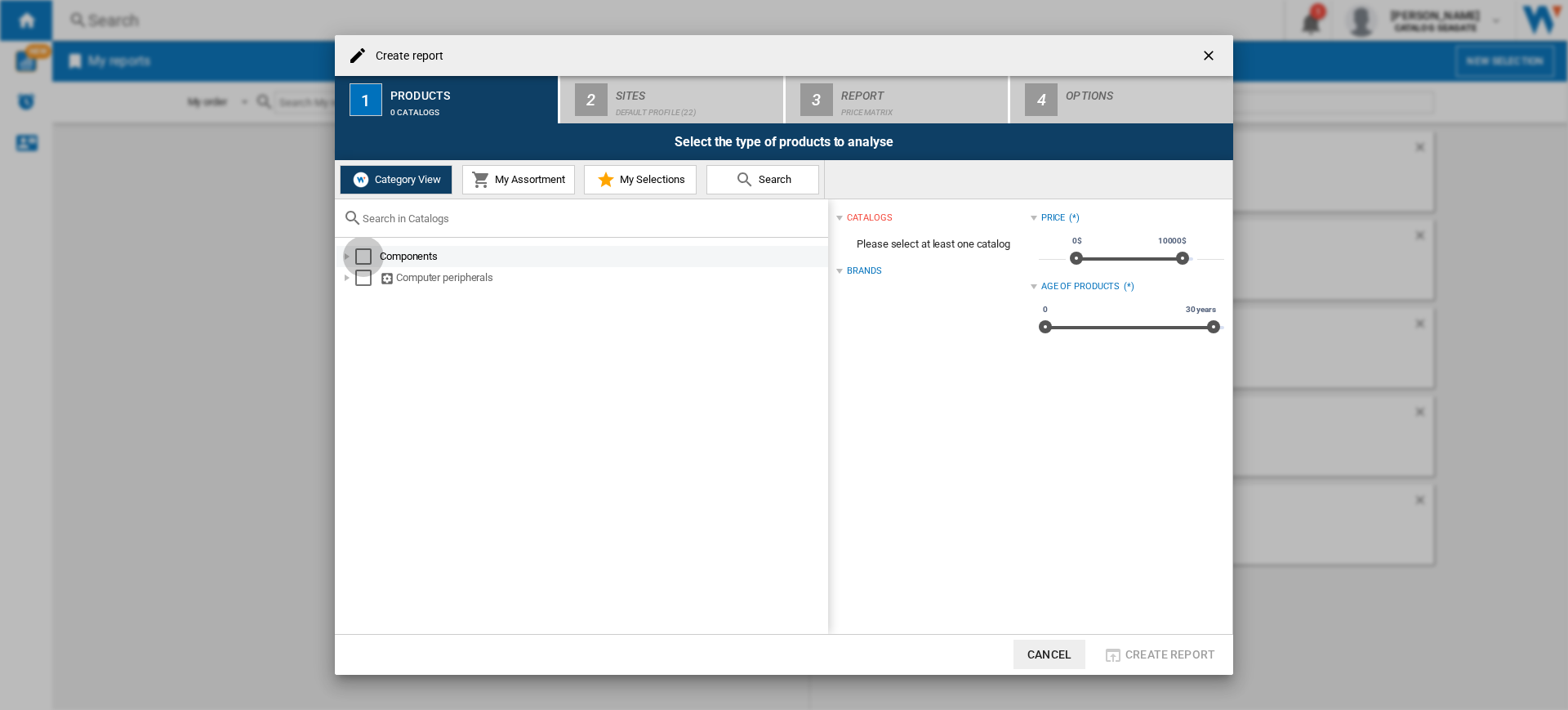
click at [367, 253] on div "Select" at bounding box center [363, 256] width 16 height 16
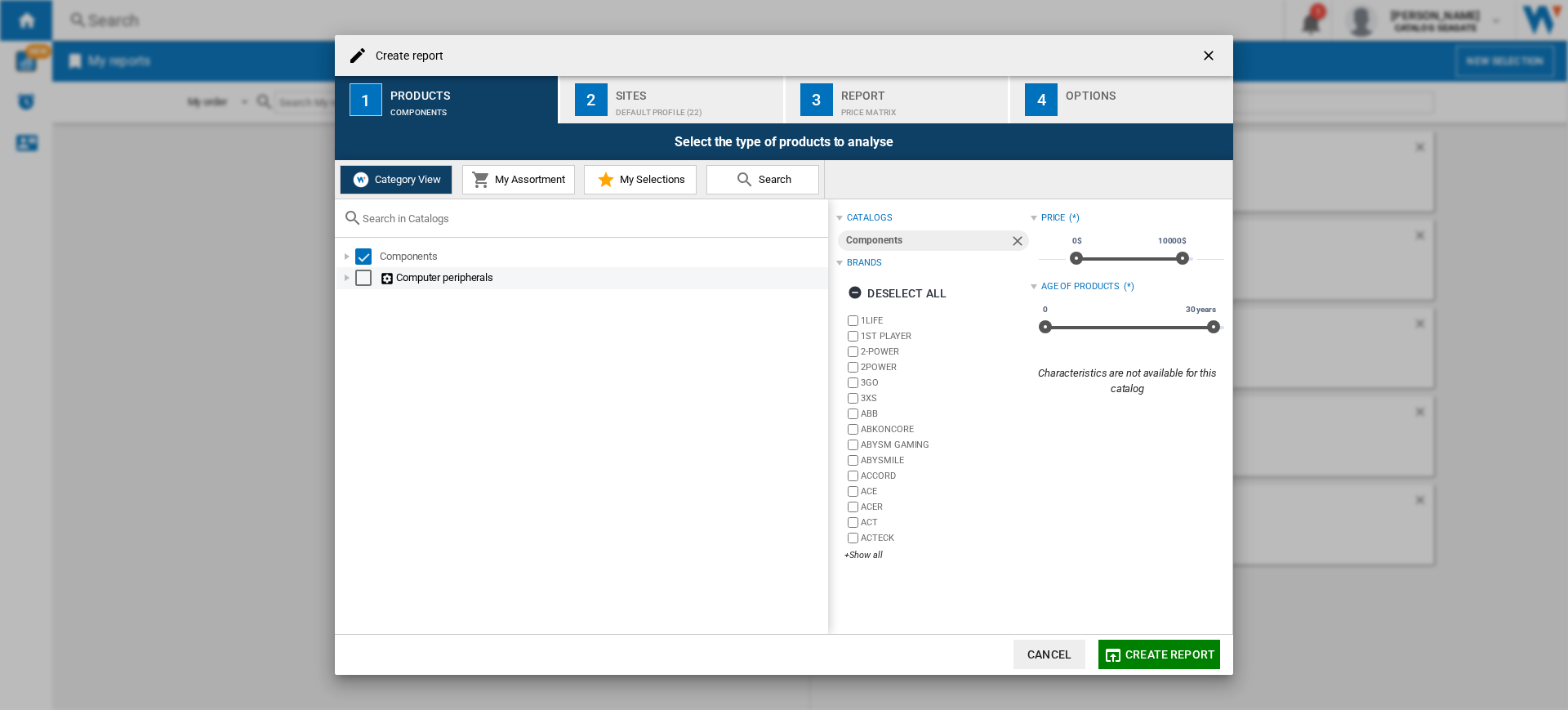
click at [361, 281] on div "Select" at bounding box center [363, 277] width 16 height 16
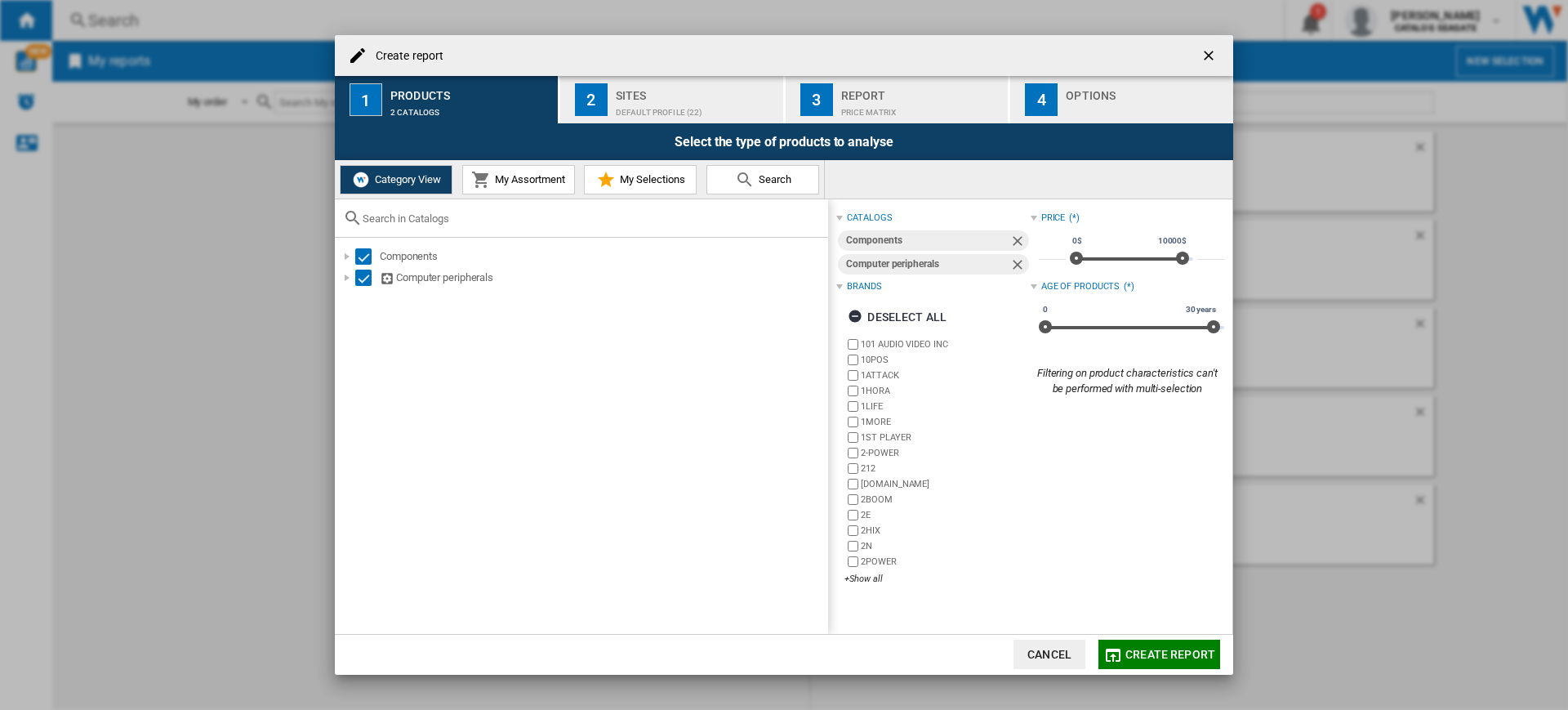
click at [510, 177] on span "My Assortment" at bounding box center [528, 179] width 74 height 12
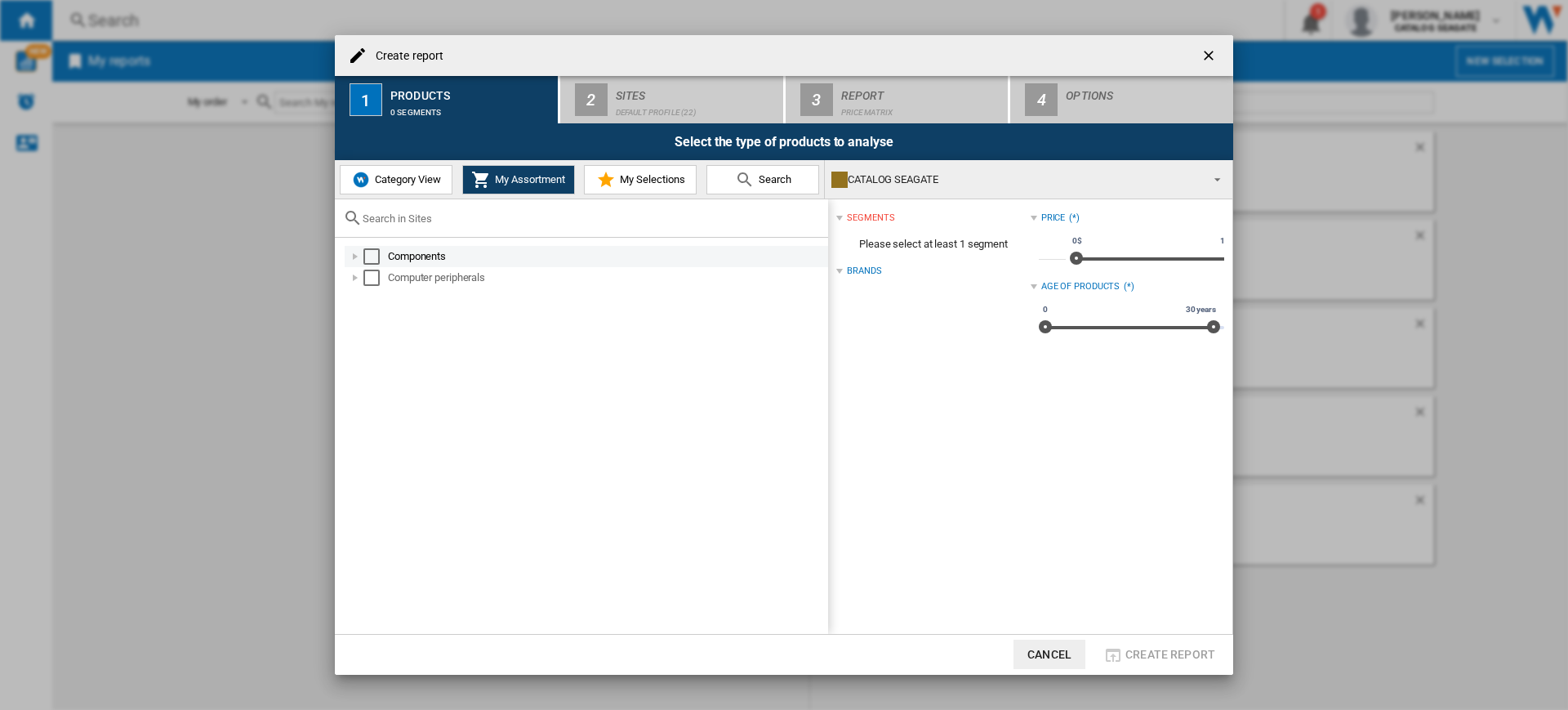
click at [369, 254] on div "Select" at bounding box center [371, 256] width 16 height 16
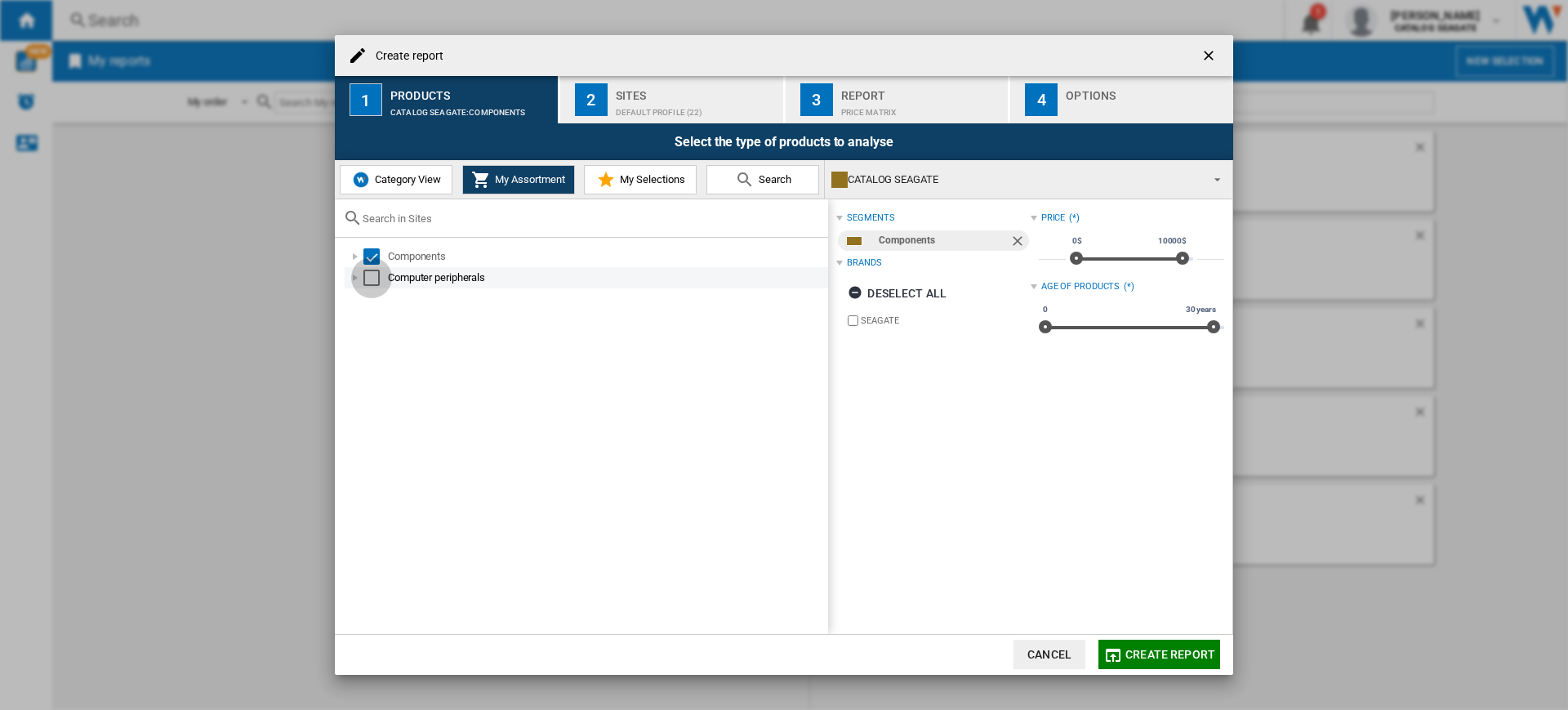
click at [369, 283] on div "Select" at bounding box center [371, 277] width 16 height 16
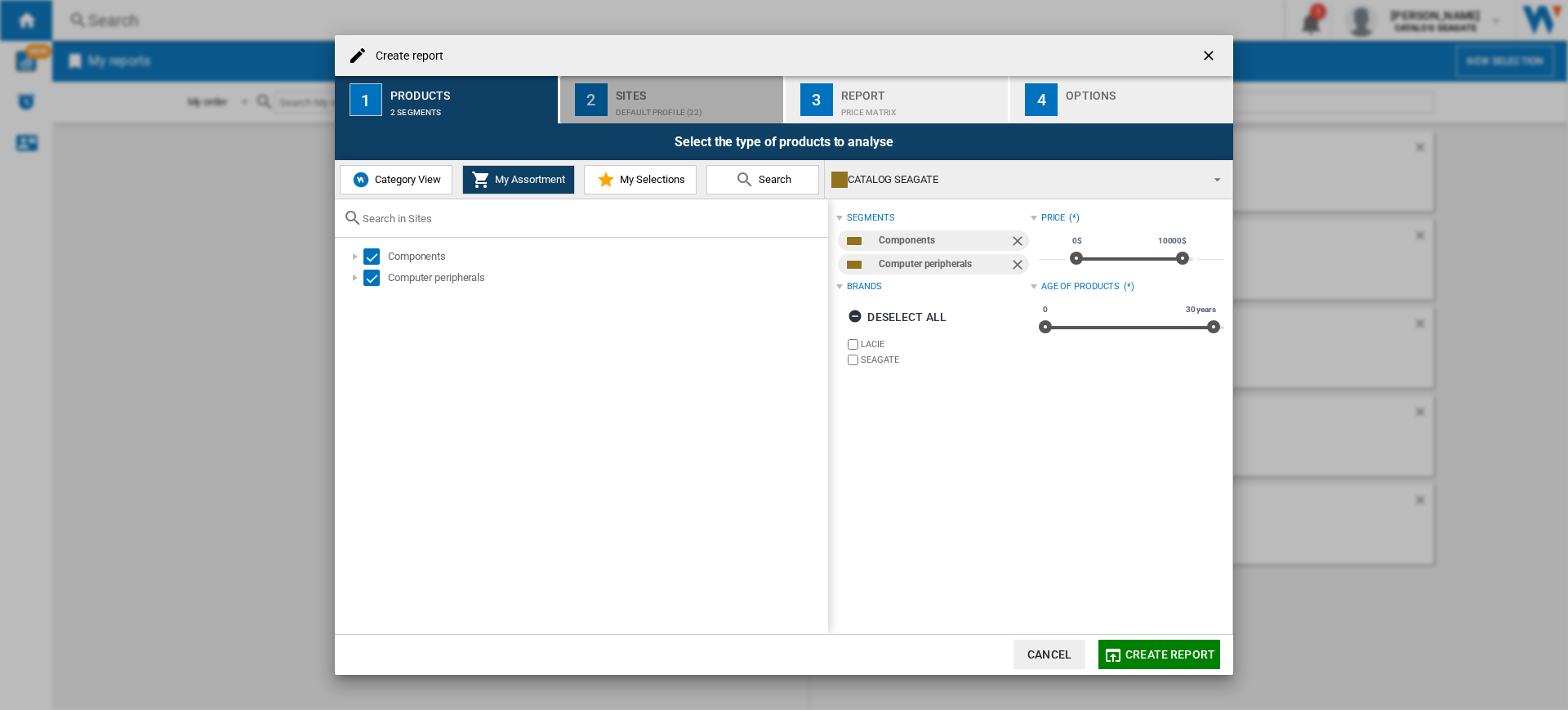
click at [644, 117] on button "2 Sites Default profile (22)" at bounding box center [672, 99] width 224 height 47
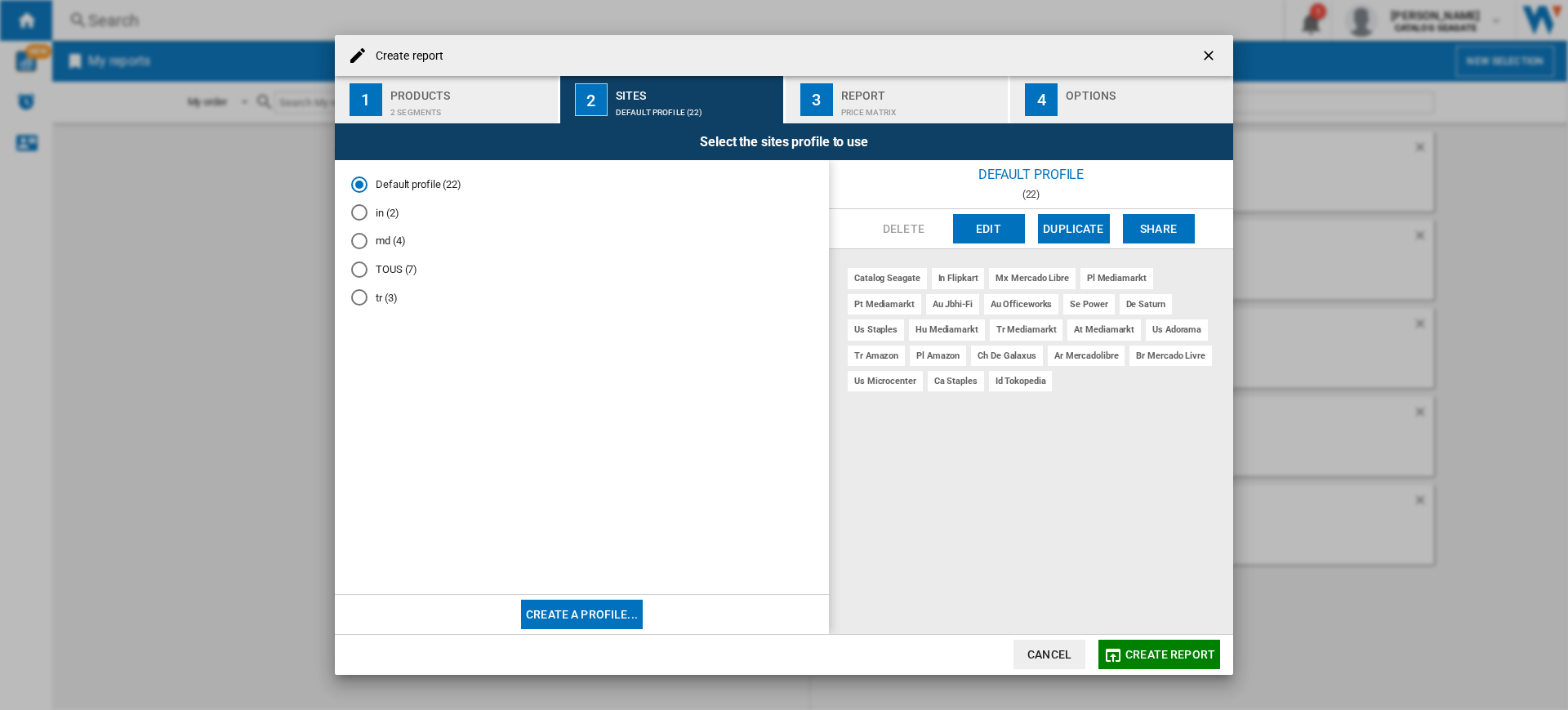
click at [381, 211] on md-radio-button "in (2)" at bounding box center [581, 213] width 461 height 16
click at [385, 289] on md-radio-group "Default profile (22) in (2) md (4) TOUS (7) tr (3)" at bounding box center [581, 247] width 461 height 141
click at [395, 271] on md-radio-button "TOUS (7)" at bounding box center [581, 269] width 461 height 16
click at [559, 602] on button "Create a profile..." at bounding box center [581, 614] width 122 height 29
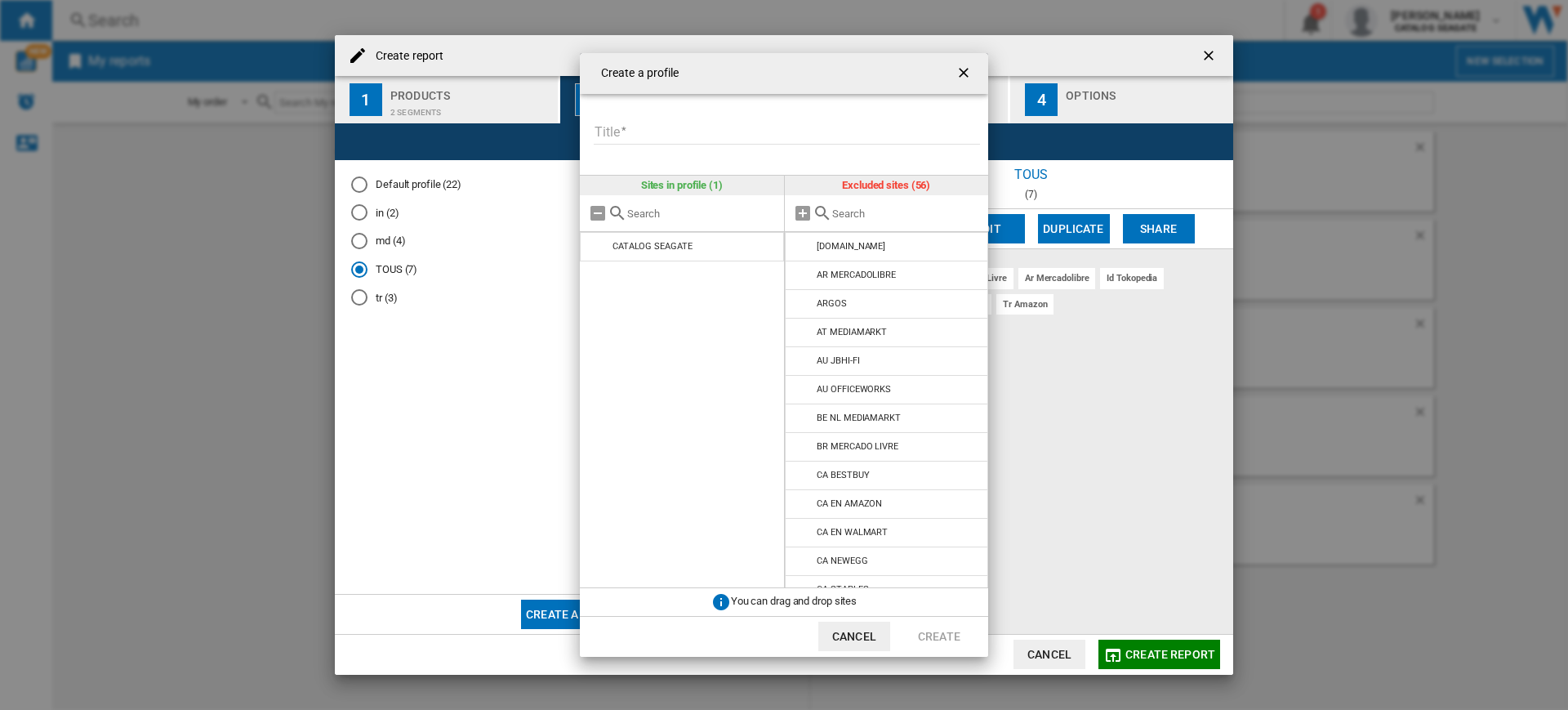
click at [793, 126] on input "Title" at bounding box center [787, 132] width 386 height 24
type input "***"
click at [866, 213] on input "Create a ..." at bounding box center [906, 213] width 148 height 12
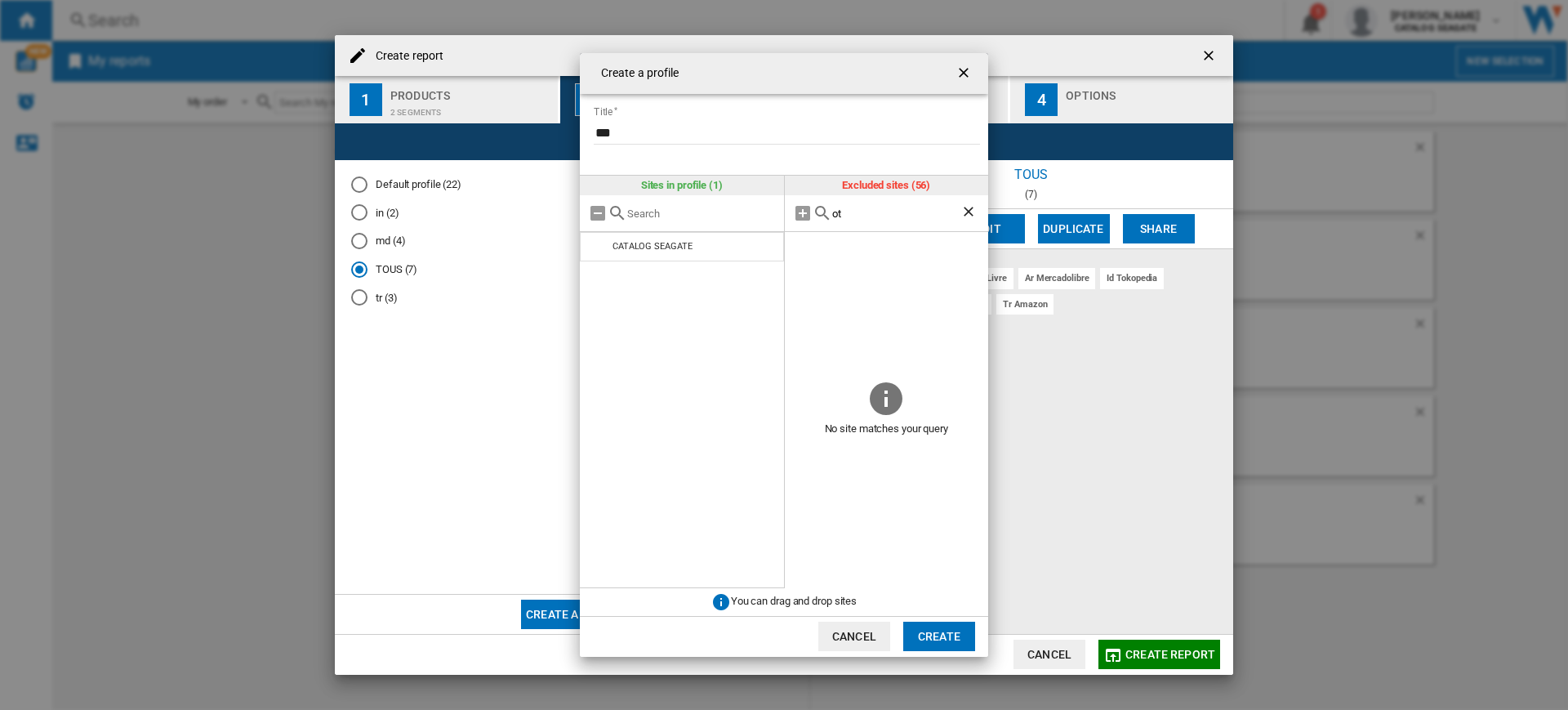
type input "o"
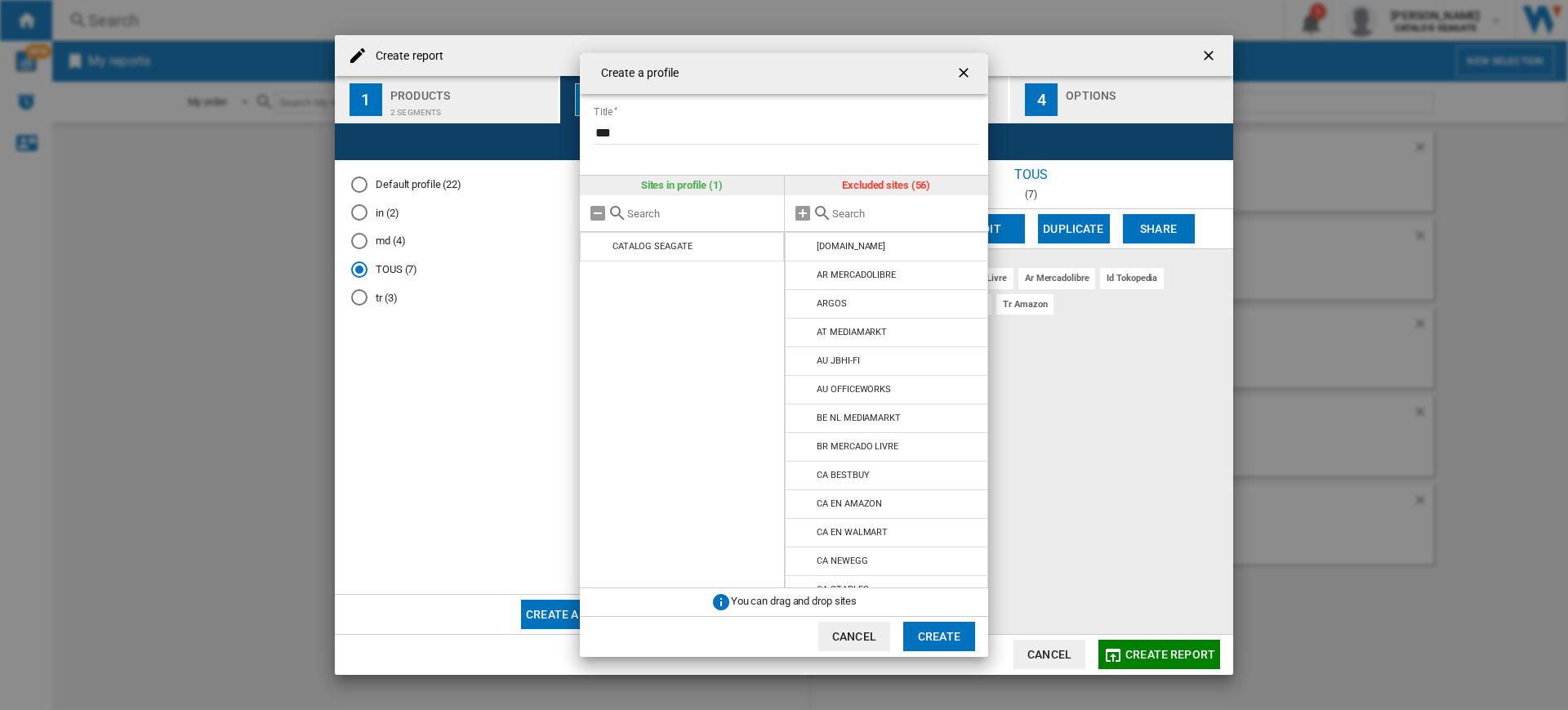
type input "o"
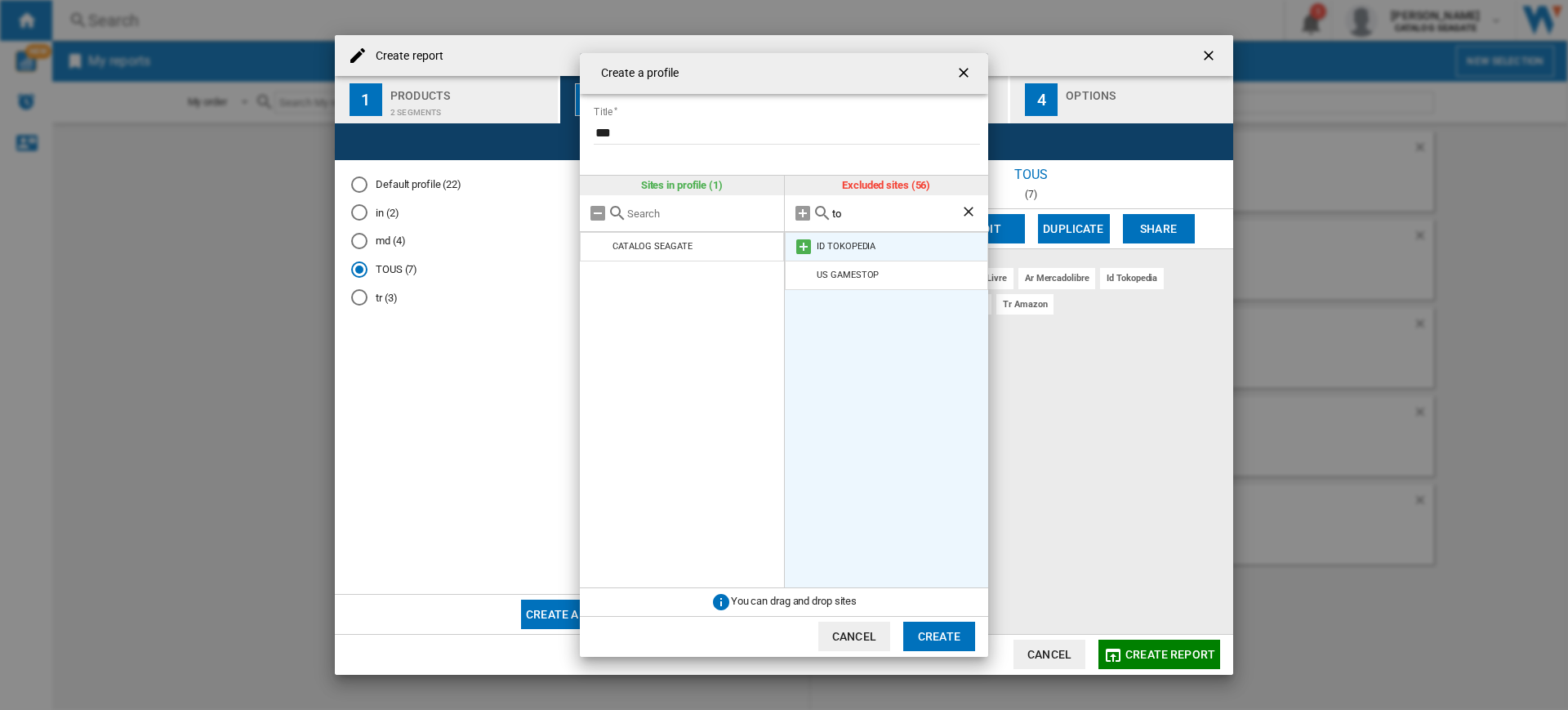
type input "to"
click at [798, 244] on md-icon "Create a ..." at bounding box center [803, 247] width 20 height 20
click at [930, 628] on button "Create" at bounding box center [938, 636] width 72 height 29
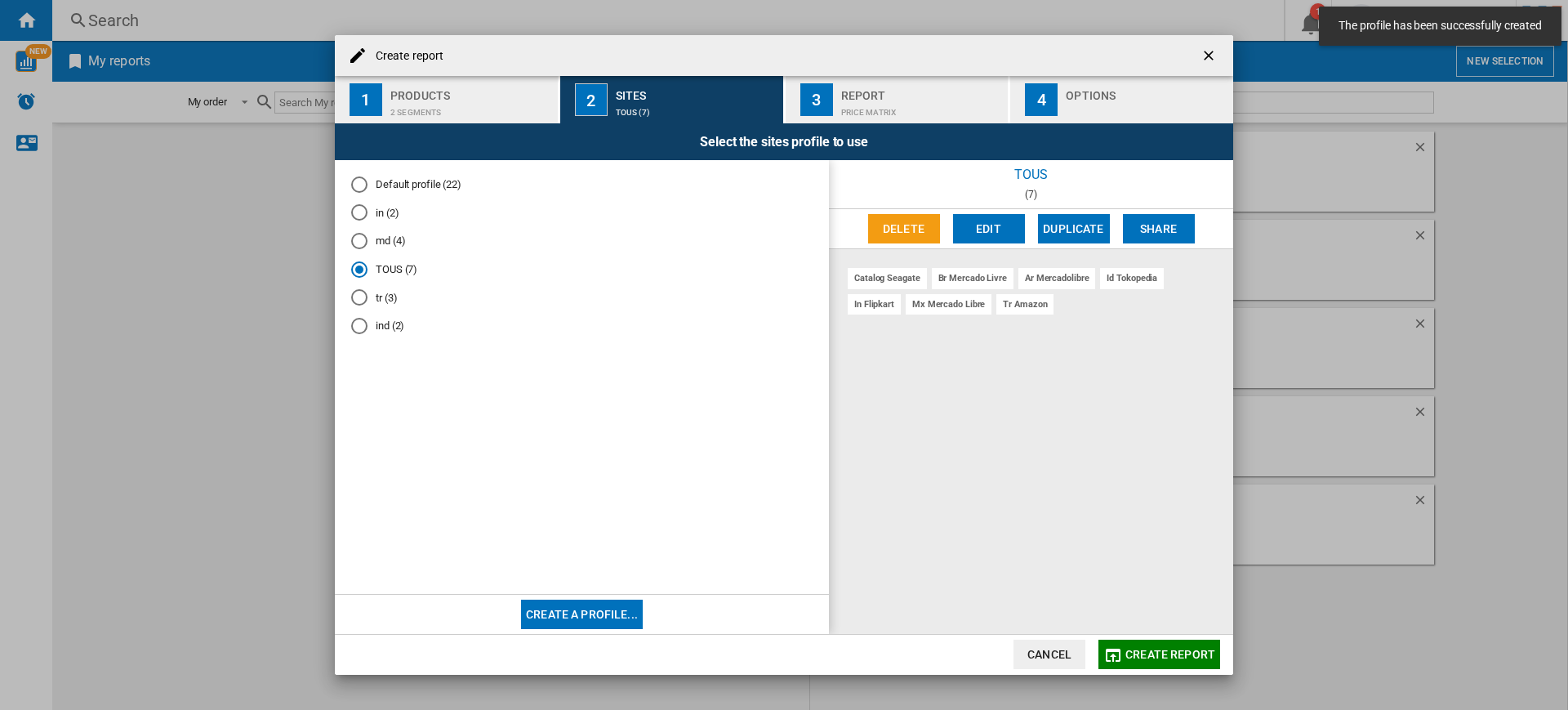
click at [398, 329] on md-radio-button "ind (2)" at bounding box center [581, 326] width 461 height 16
click at [1147, 662] on button "Create report" at bounding box center [1158, 654] width 122 height 29
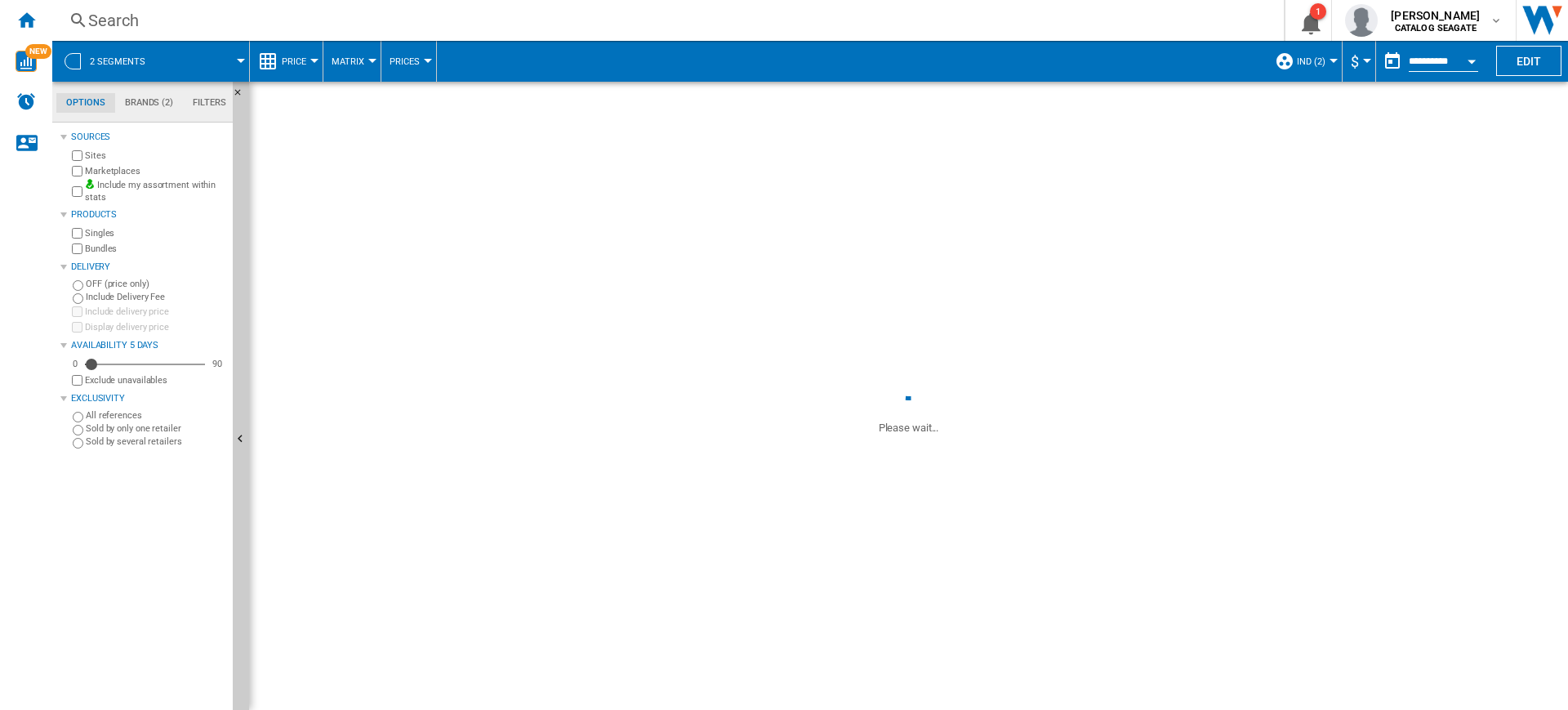
click at [310, 60] on div at bounding box center [314, 60] width 8 height 4
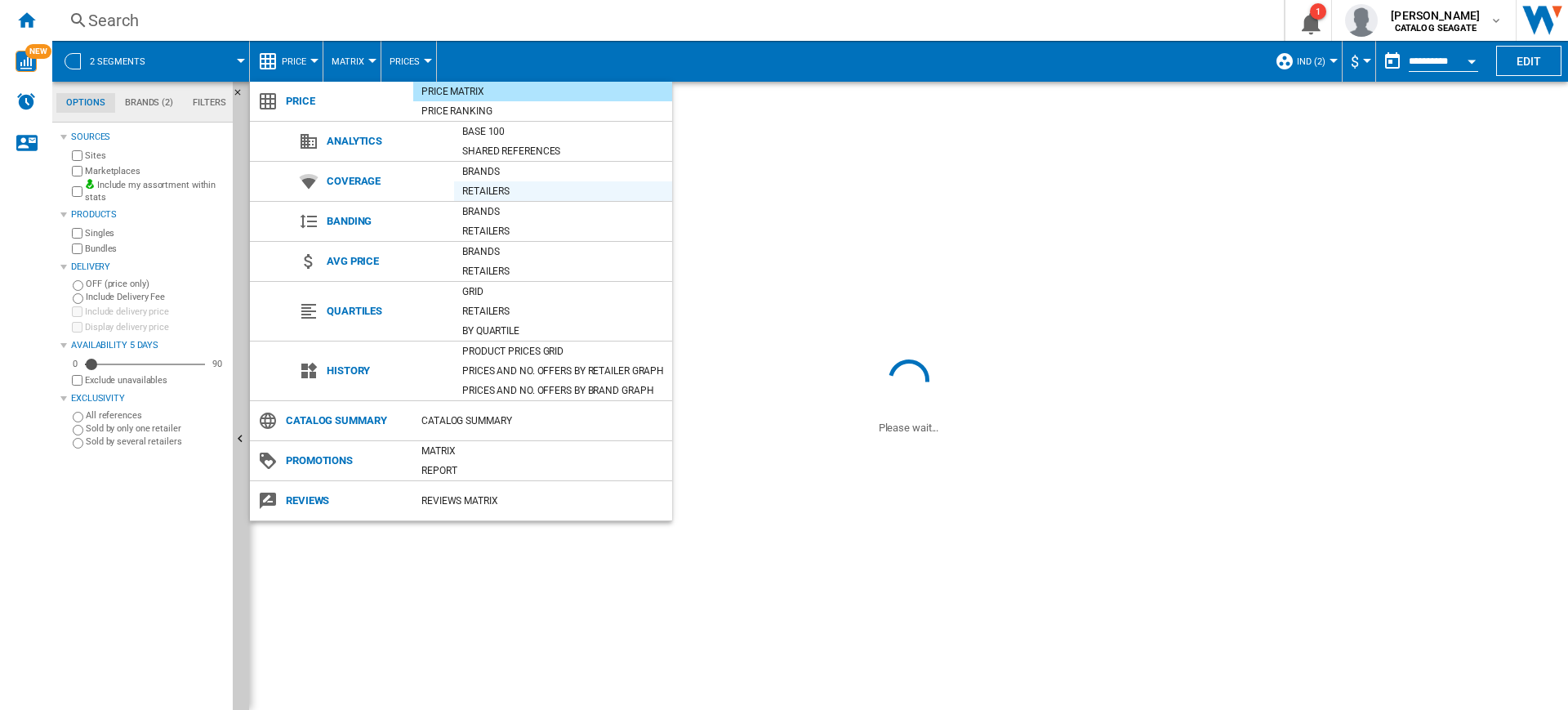
click at [505, 194] on div "Retailers" at bounding box center [562, 191] width 218 height 16
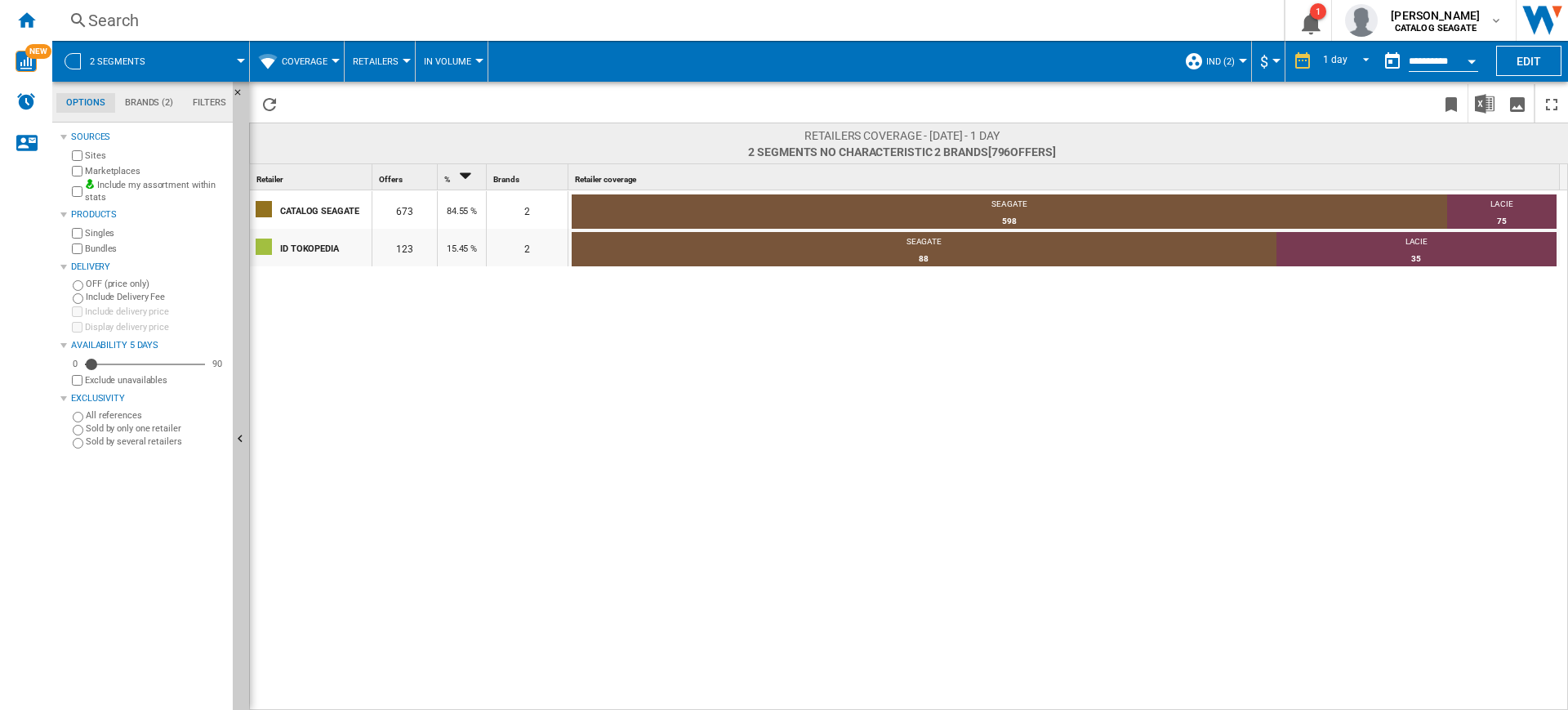
click at [107, 167] on label "Marketplaces" at bounding box center [155, 171] width 141 height 12
click at [32, 21] on ng-md-icon "Home" at bounding box center [26, 19] width 20 height 20
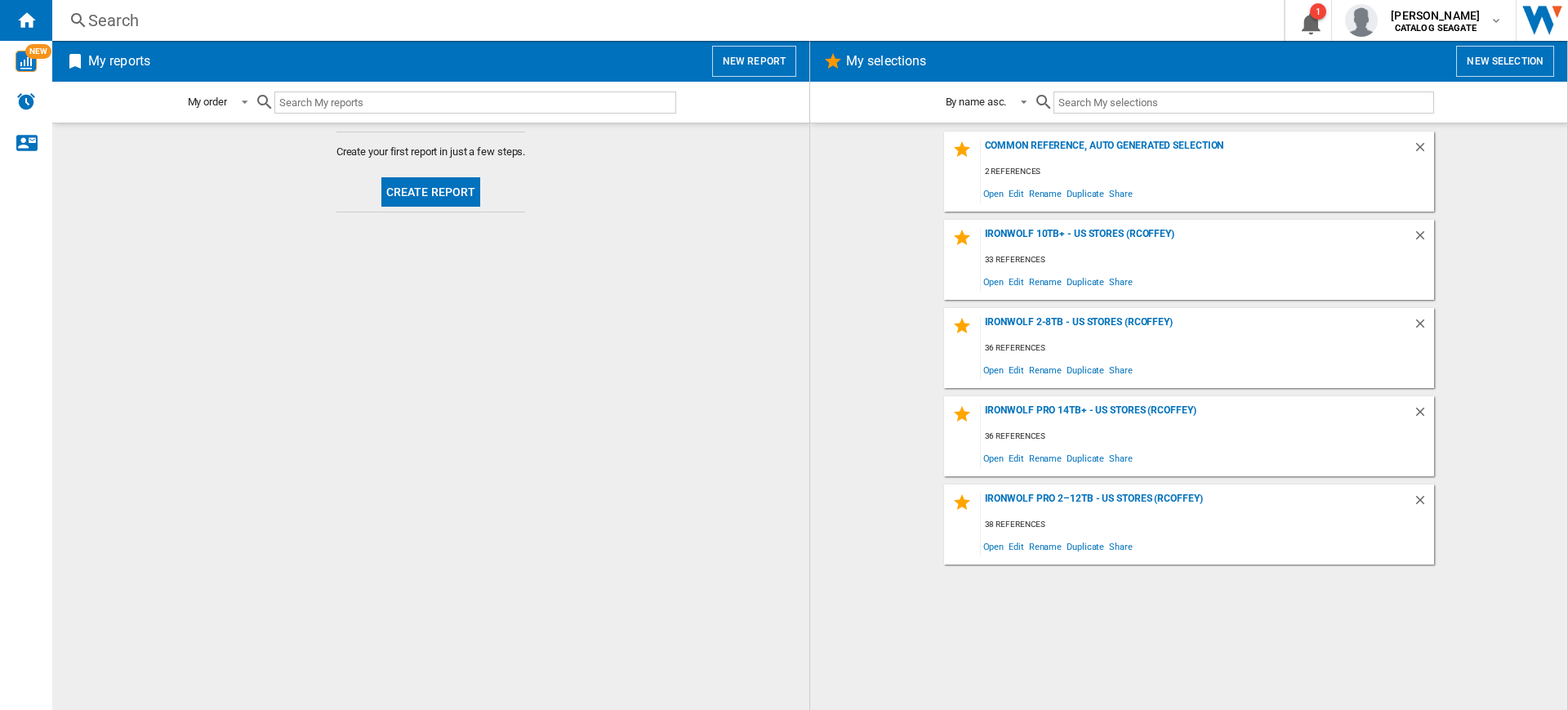
click at [763, 78] on div "My reports New report" at bounding box center [431, 60] width 757 height 41
click at [757, 69] on button "New report" at bounding box center [754, 61] width 85 height 31
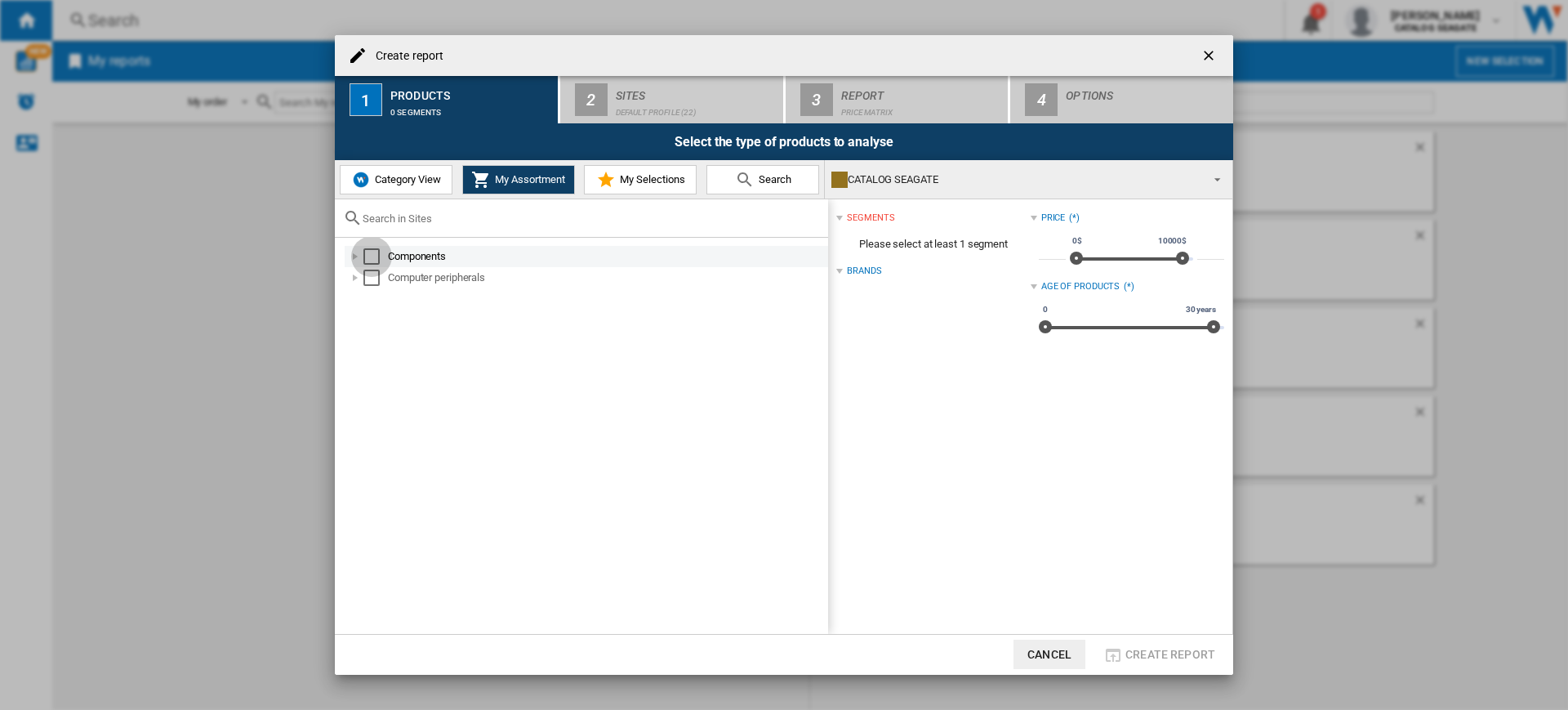
click at [368, 253] on div "Select" at bounding box center [371, 256] width 16 height 16
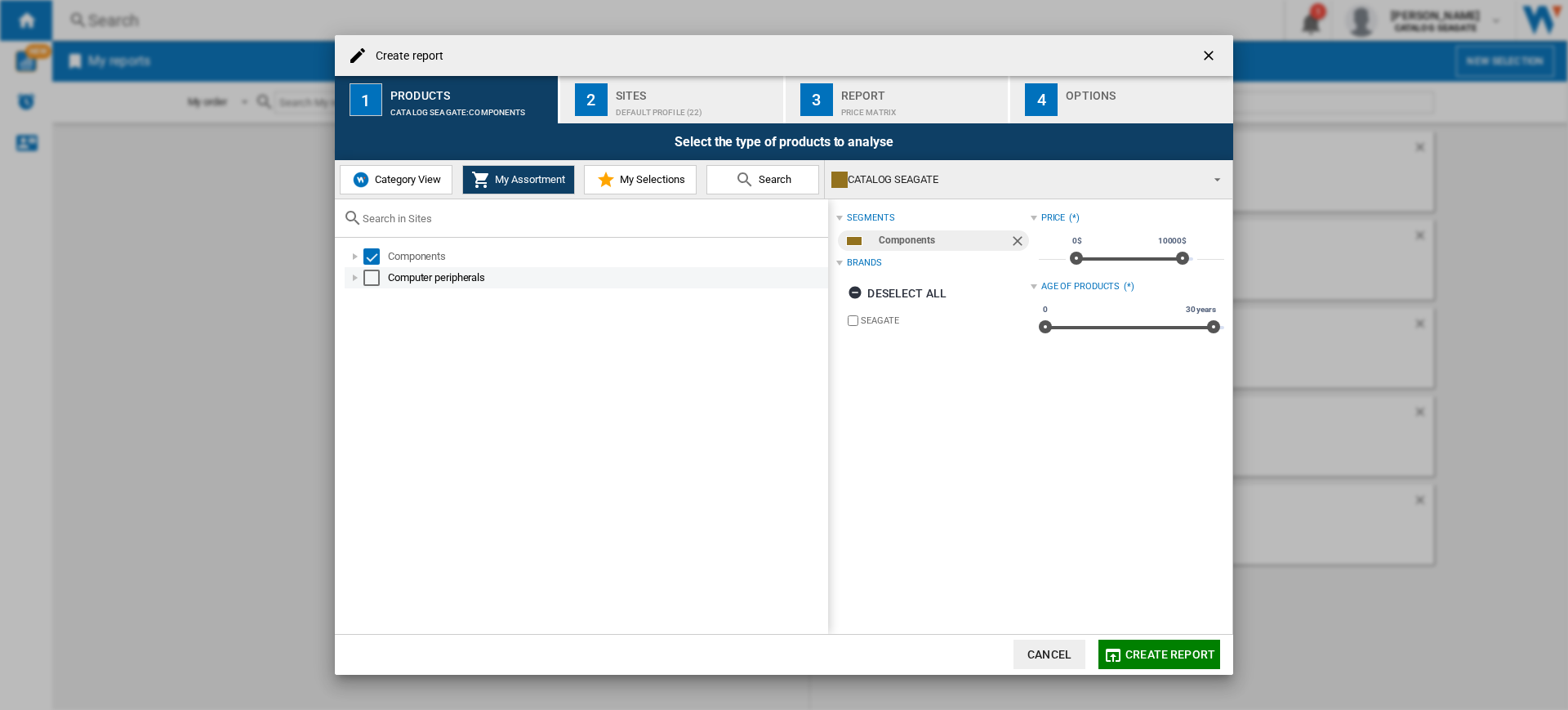
click at [374, 279] on div "Select" at bounding box center [371, 277] width 16 height 16
click at [672, 101] on div "Default profile (22)" at bounding box center [696, 108] width 160 height 17
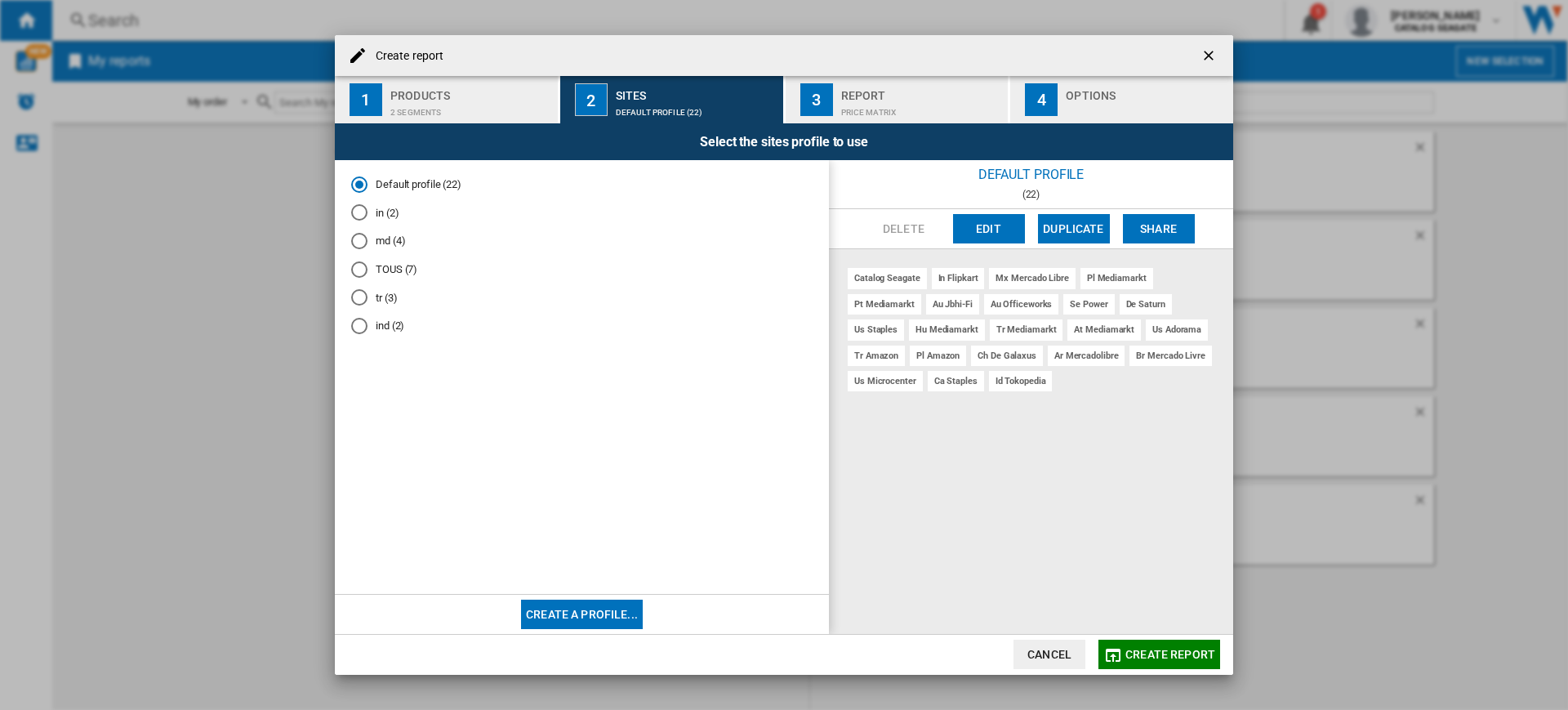
click at [403, 292] on md-radio-button "tr (3)" at bounding box center [581, 298] width 461 height 16
click at [390, 312] on md-radio-group "Default profile (22) in (2) md (4) TOUS (7) tr (3) ind (2)" at bounding box center [581, 261] width 461 height 170
click at [390, 318] on md-radio-button "ind (2)" at bounding box center [581, 326] width 461 height 16
click at [374, 253] on md-radio-group "Default profile (22) in (2) md (4) TOUS (7) tr (3) ind (2)" at bounding box center [581, 261] width 461 height 170
click at [373, 248] on md-radio-button "md (4)" at bounding box center [581, 242] width 461 height 16
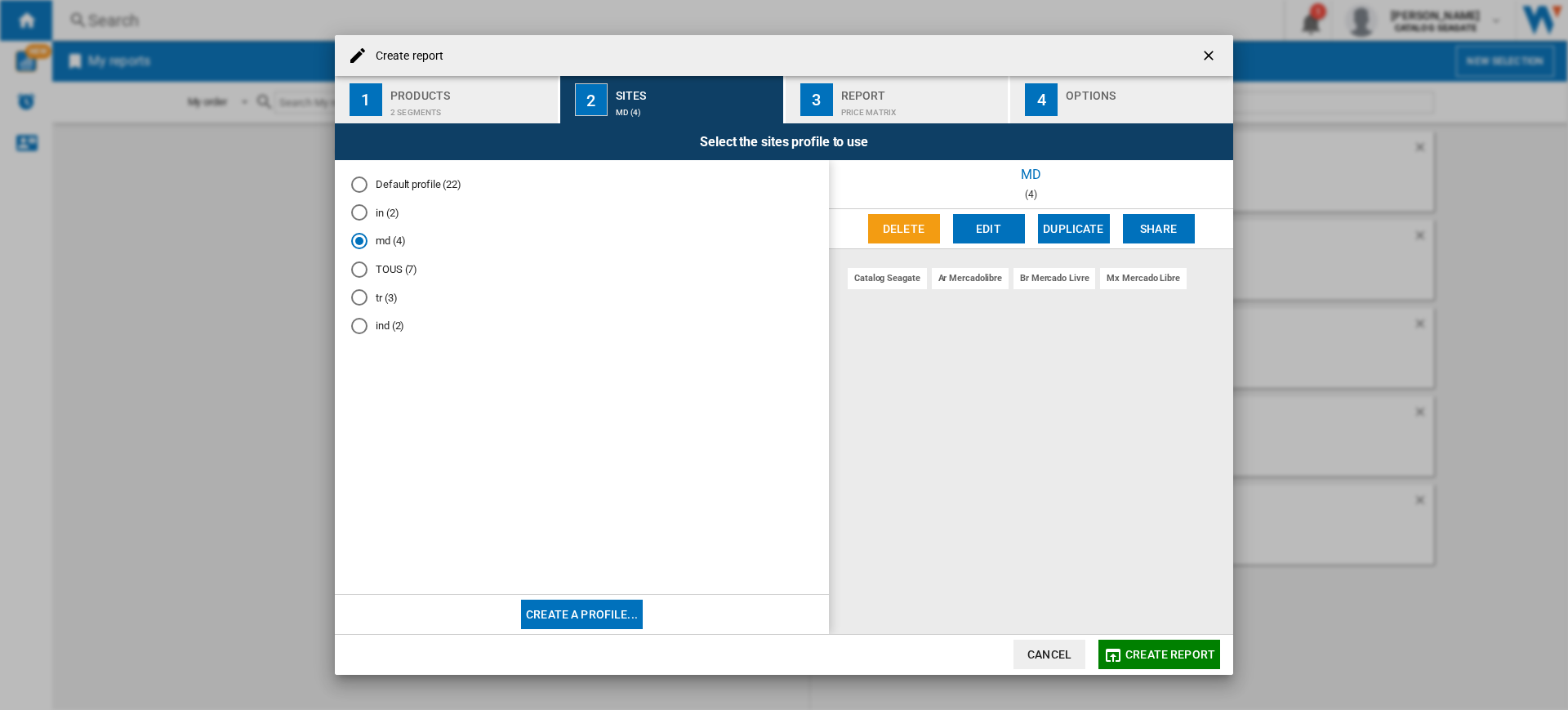
click at [1211, 656] on span "Create report" at bounding box center [1170, 654] width 90 height 13
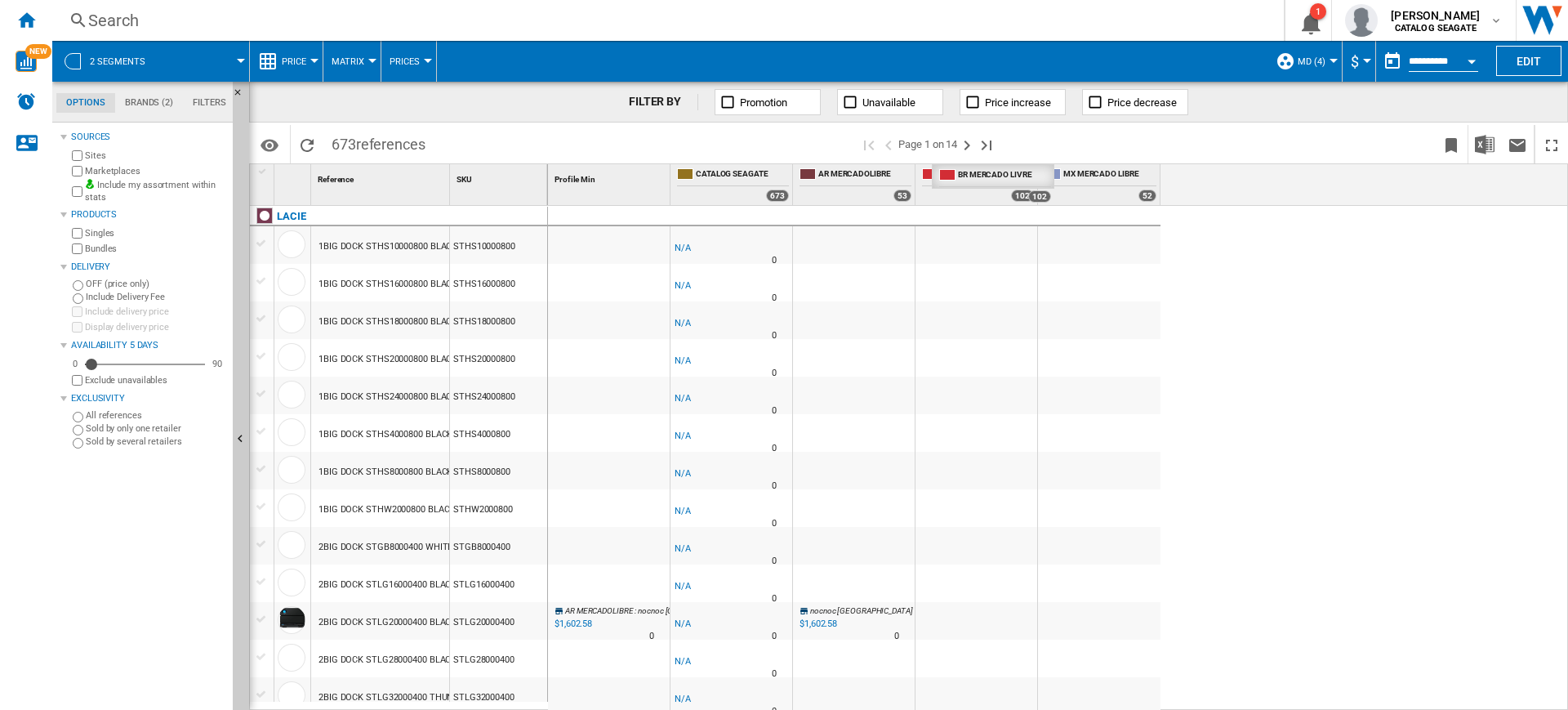
drag, startPoint x: 1003, startPoint y: 185, endPoint x: 1019, endPoint y: 192, distance: 17.5
click at [136, 171] on label "Marketplaces" at bounding box center [155, 171] width 141 height 12
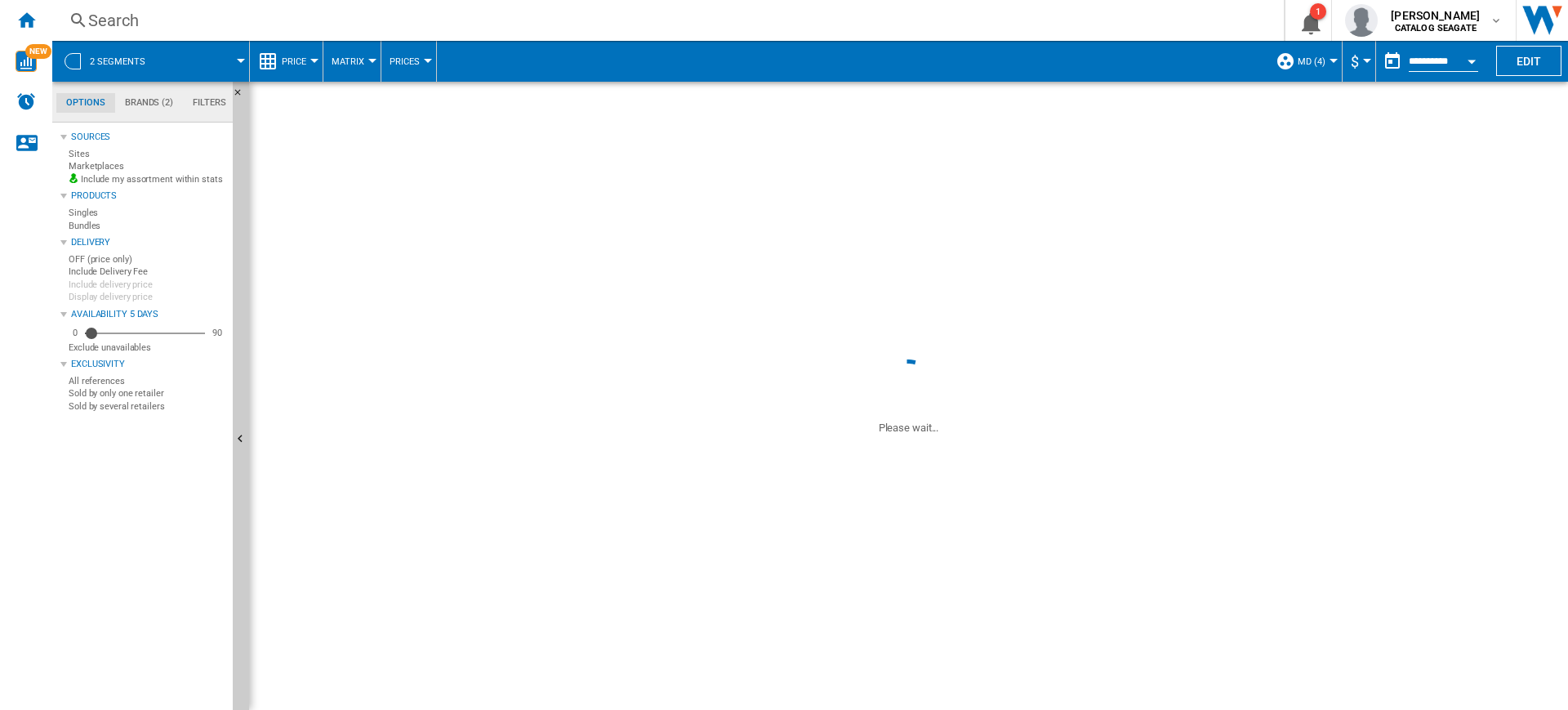
click at [1089, 283] on div at bounding box center [1099, 283] width 122 height 38
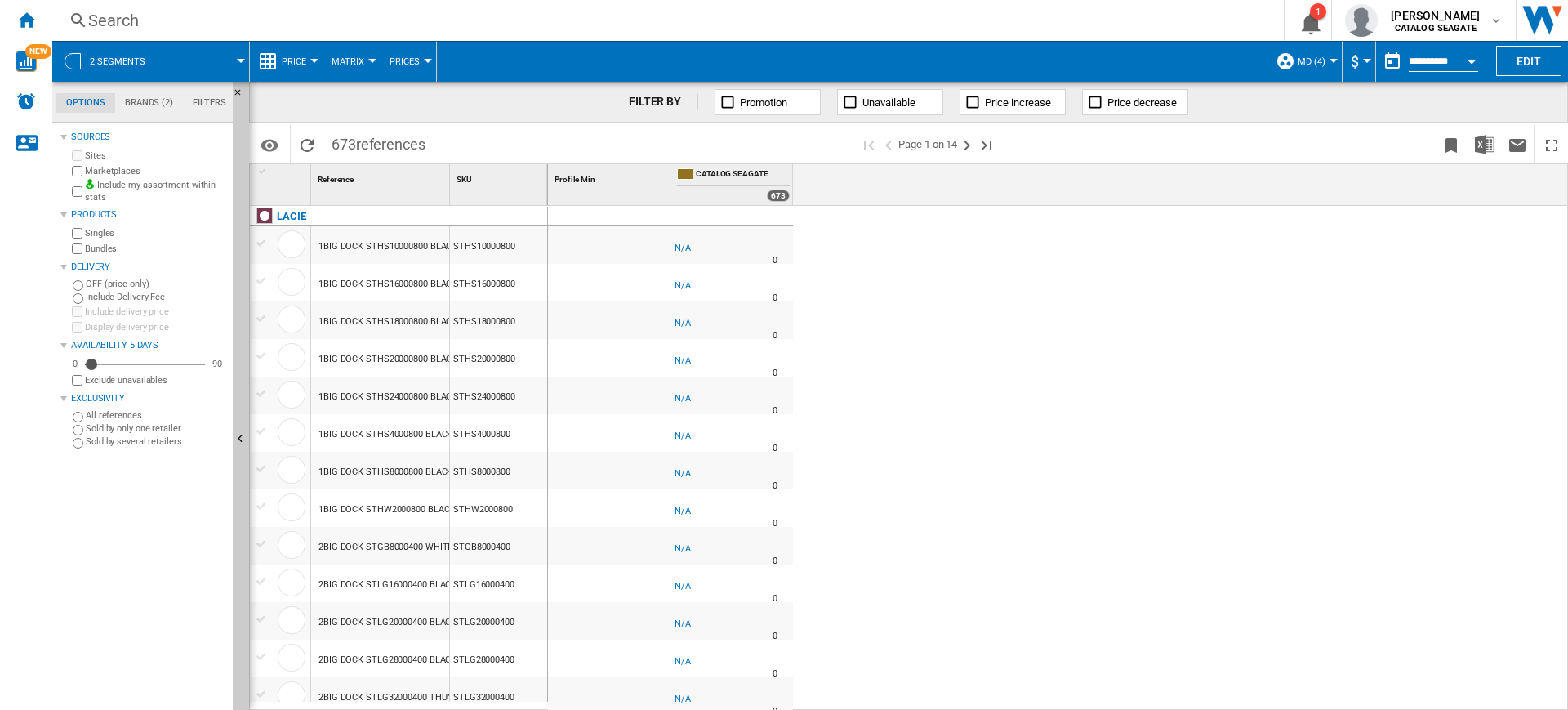
click at [123, 171] on label "Marketplaces" at bounding box center [155, 171] width 141 height 12
